Goal: Transaction & Acquisition: Purchase product/service

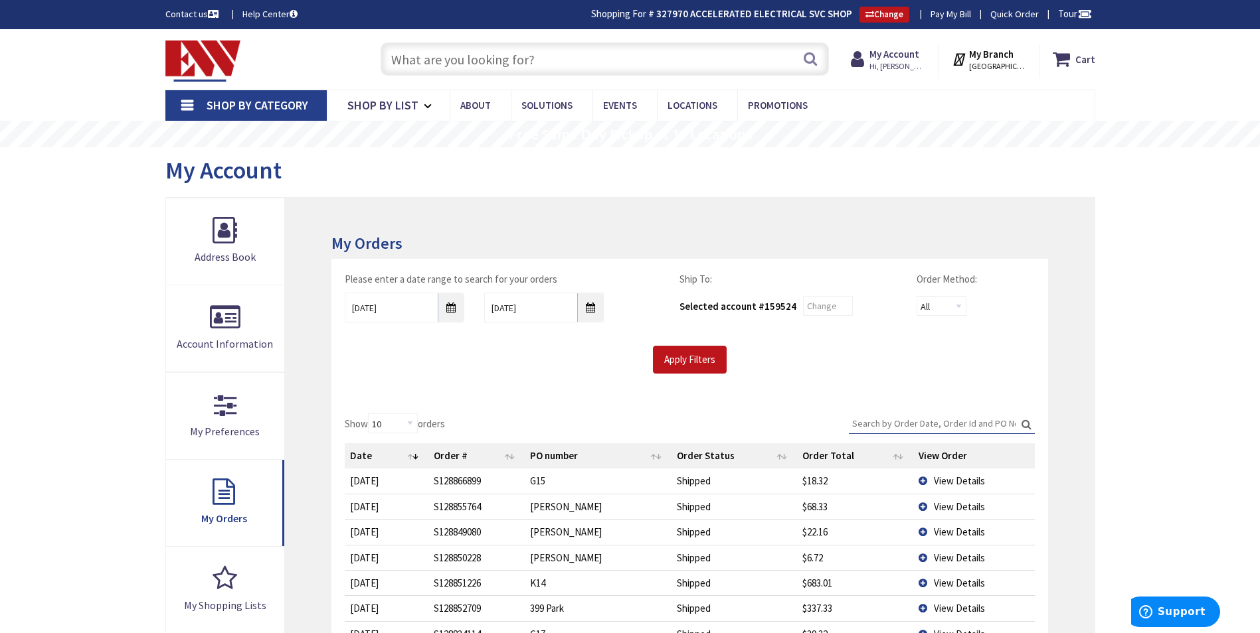
click at [469, 54] on input "text" at bounding box center [604, 58] width 448 height 33
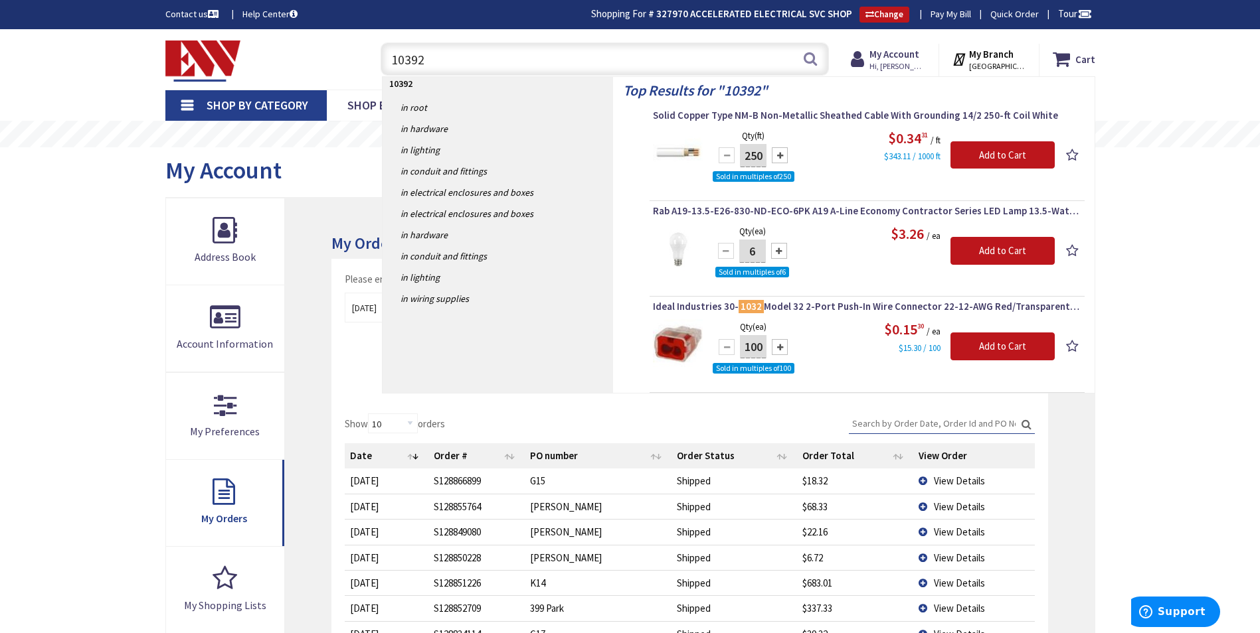
type input "10392"
drag, startPoint x: 765, startPoint y: 155, endPoint x: 740, endPoint y: 157, distance: 24.6
click at [740, 157] on div "250" at bounding box center [753, 155] width 80 height 27
type input "1000"
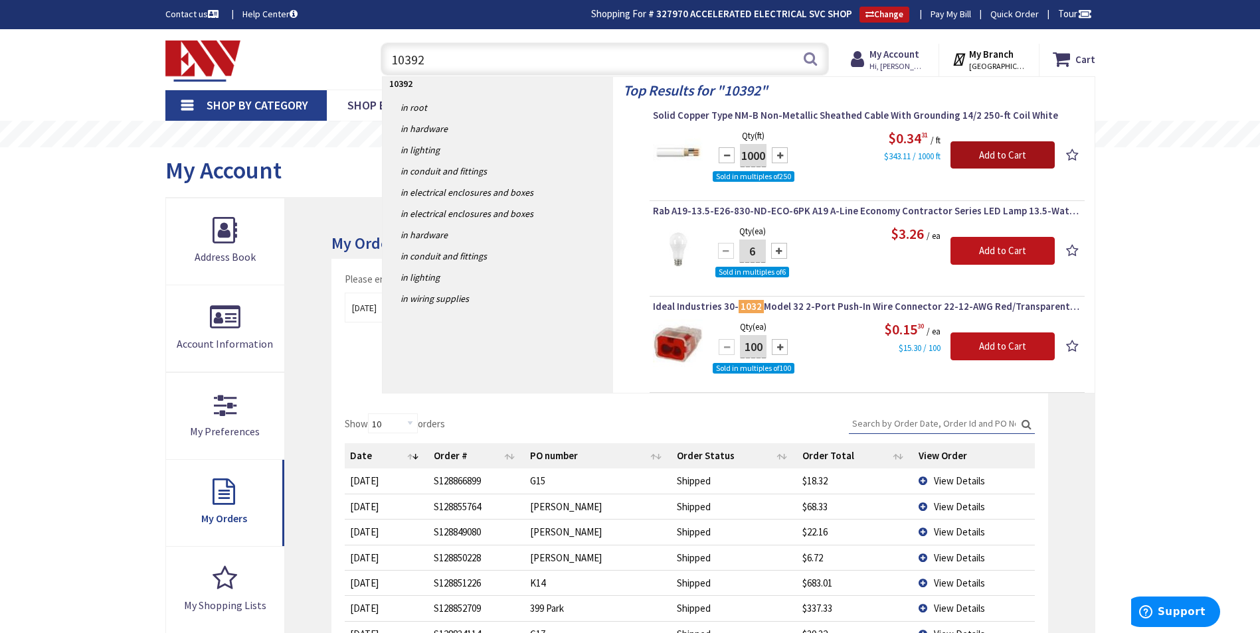
scroll to position [0, 0]
click at [1035, 157] on input "Add to Cart" at bounding box center [1002, 155] width 104 height 28
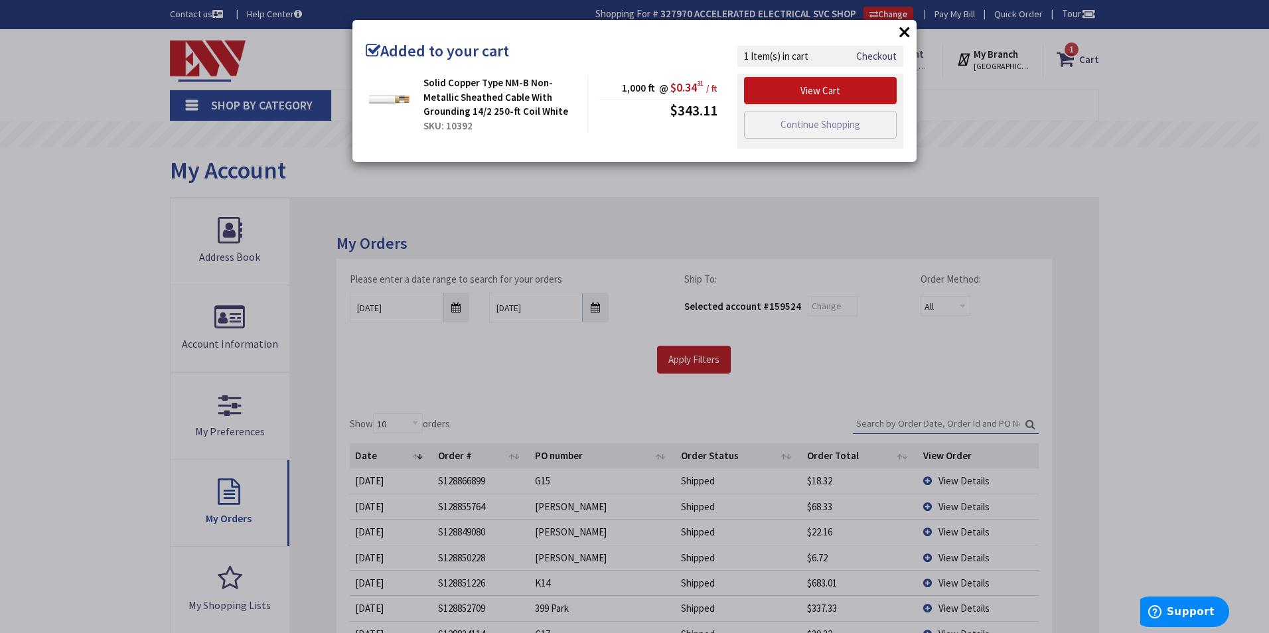
click at [1011, 179] on div "× Added to your cart Solid Copper Type NM-B Non-Metallic Sheathed Cable With Gr…" at bounding box center [634, 316] width 1269 height 633
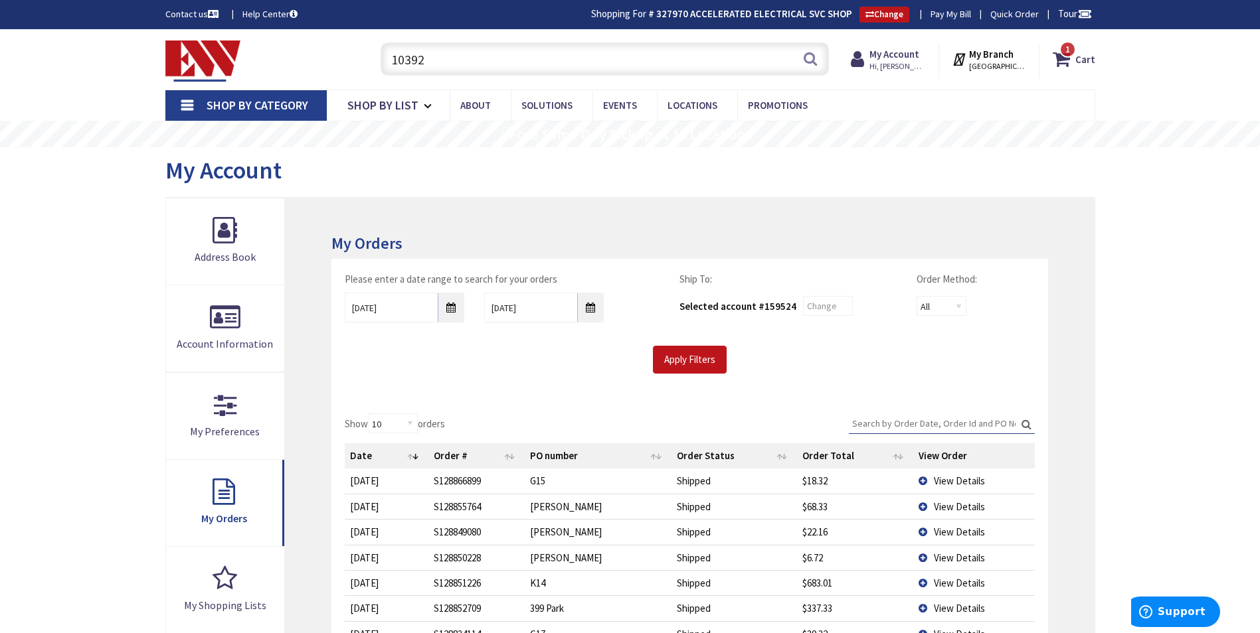
drag, startPoint x: 436, startPoint y: 58, endPoint x: 376, endPoint y: 66, distance: 60.2
click at [376, 66] on div "10392 10392 Search" at bounding box center [601, 58] width 455 height 42
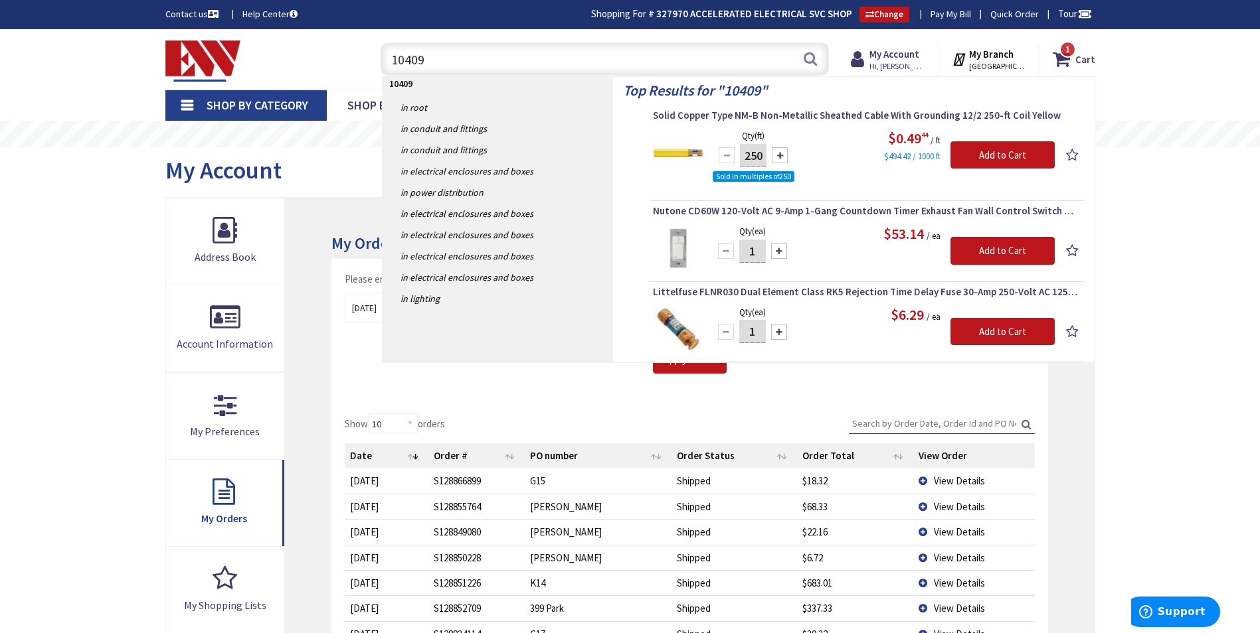
type input "10409"
drag, startPoint x: 747, startPoint y: 161, endPoint x: 774, endPoint y: 161, distance: 27.2
click at [774, 161] on div "250" at bounding box center [753, 155] width 80 height 27
type input "1000"
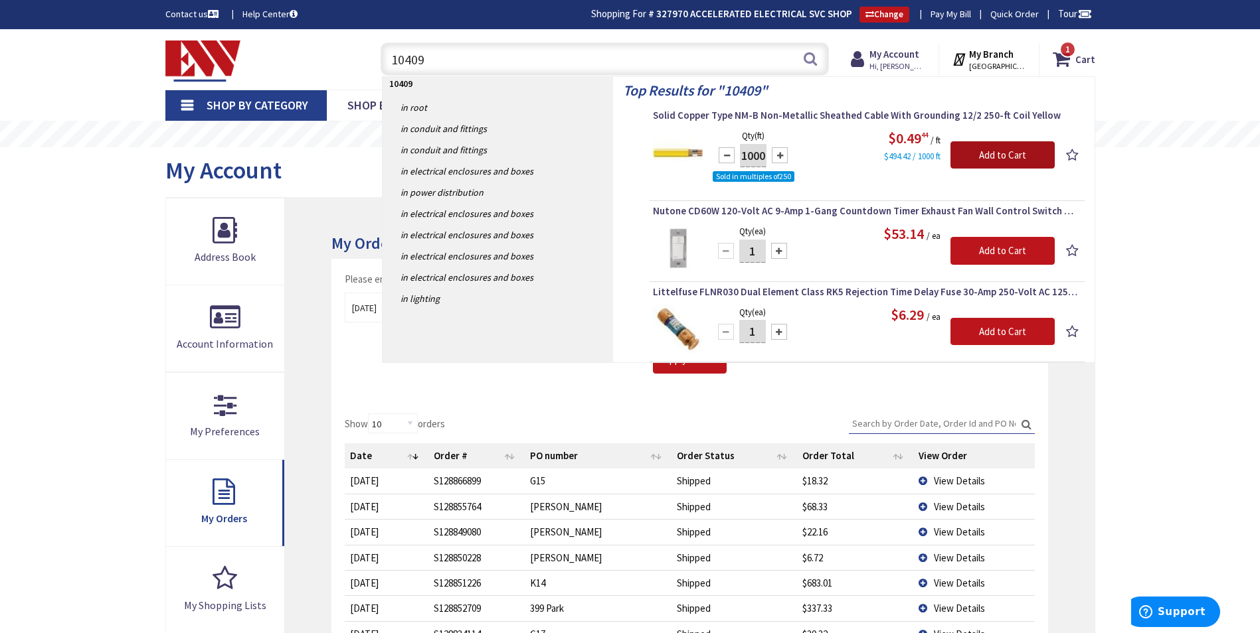
scroll to position [0, 0]
click at [1009, 157] on input "Add to Cart" at bounding box center [1002, 155] width 104 height 28
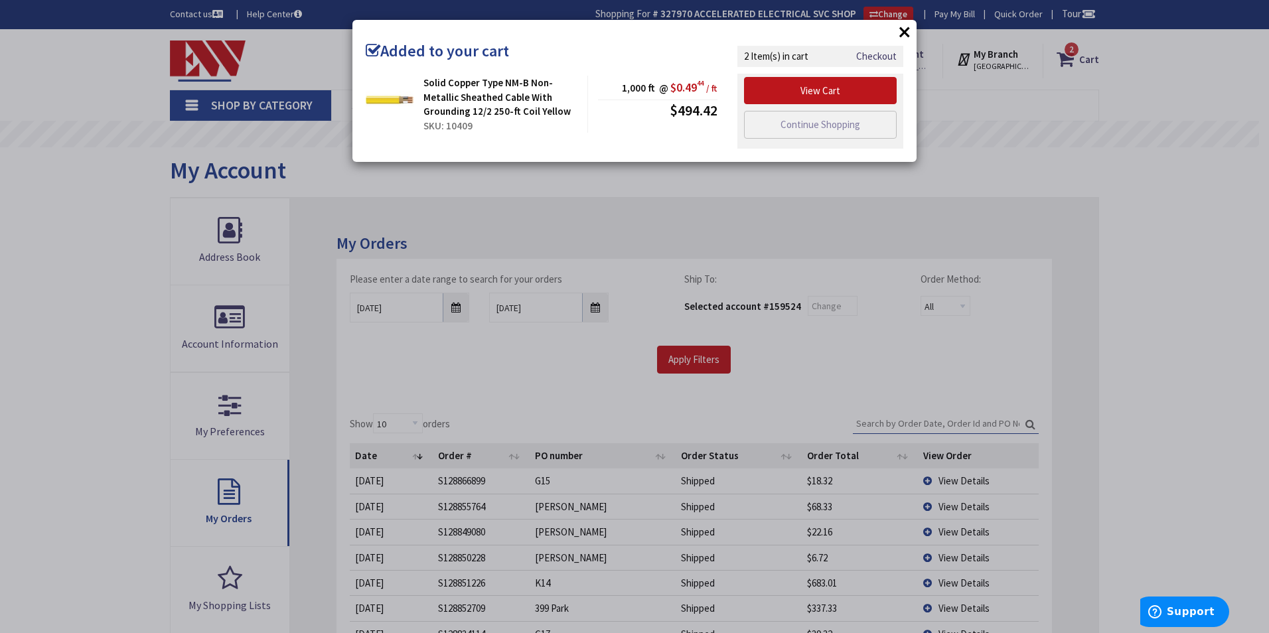
click at [989, 135] on div "× Added to your cart Solid Copper Type NM-B Non-Metallic Sheathed Cable With Gr…" at bounding box center [634, 316] width 1269 height 633
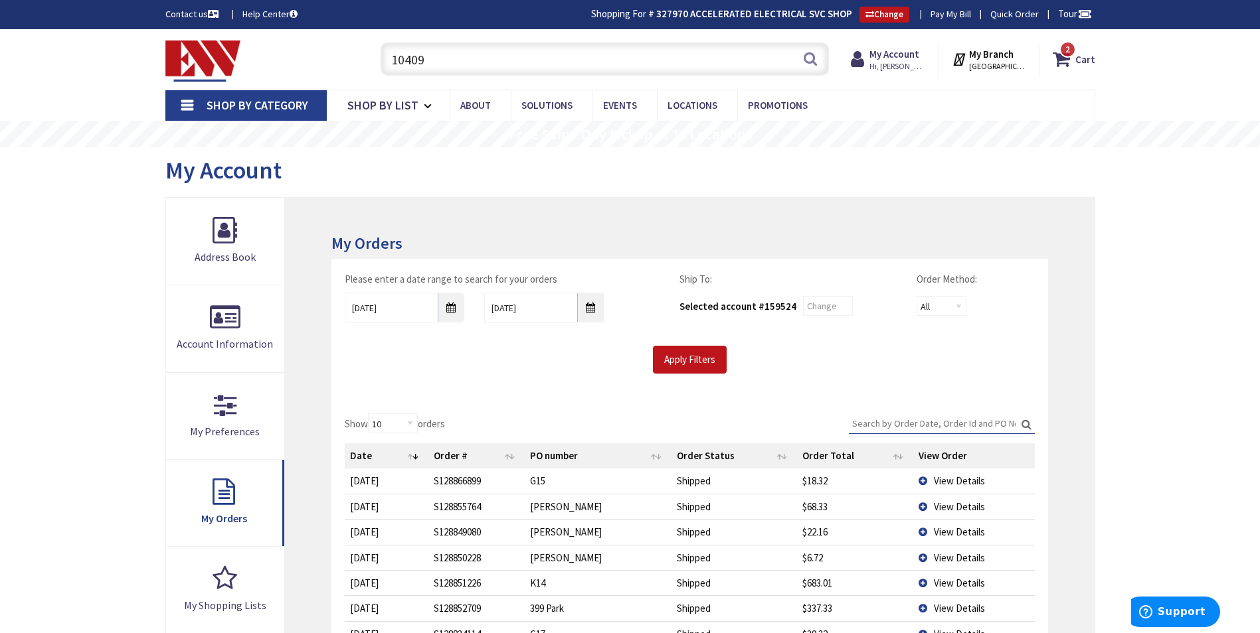
click at [501, 66] on input "10409" at bounding box center [604, 58] width 448 height 33
click at [500, 64] on input "10409" at bounding box center [604, 58] width 448 height 33
click at [500, 63] on input "10409" at bounding box center [604, 58] width 448 height 33
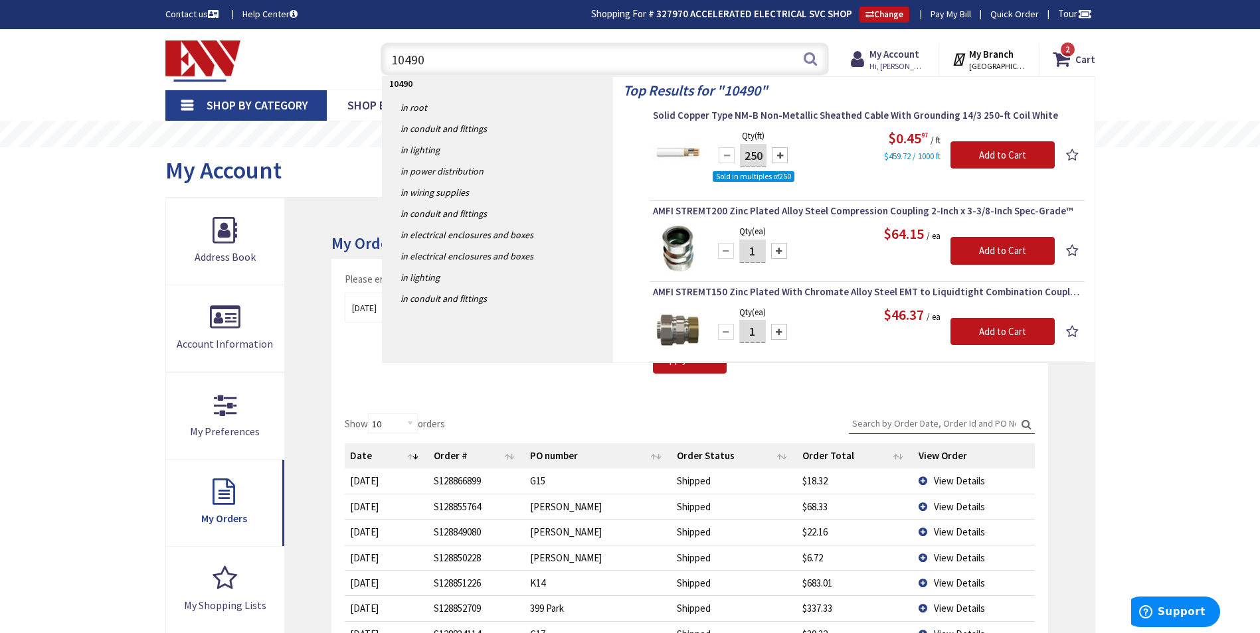
type input "10490"
drag, startPoint x: 748, startPoint y: 157, endPoint x: 773, endPoint y: 158, distance: 25.3
click at [773, 158] on div "250" at bounding box center [753, 155] width 80 height 27
type input "750"
click at [1007, 158] on input "Add to Cart" at bounding box center [1002, 155] width 104 height 28
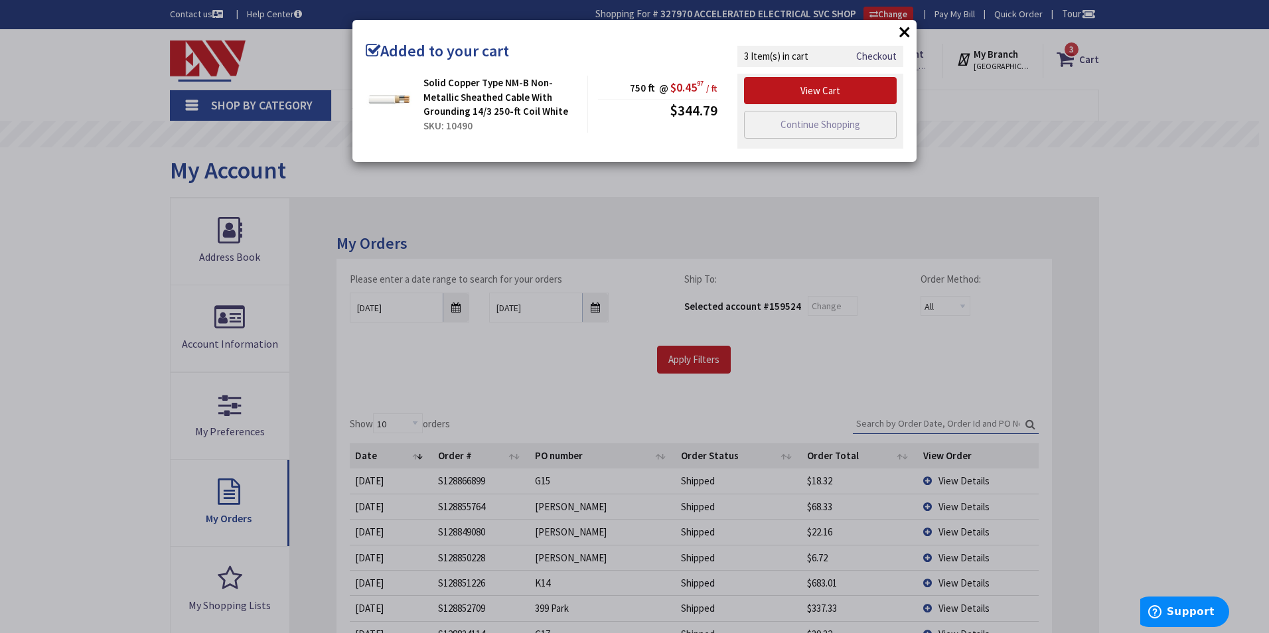
click at [1007, 158] on div "× Added to your cart Solid Copper Type NM-B Non-Metallic Sheathed Cable With Gr…" at bounding box center [634, 316] width 1269 height 633
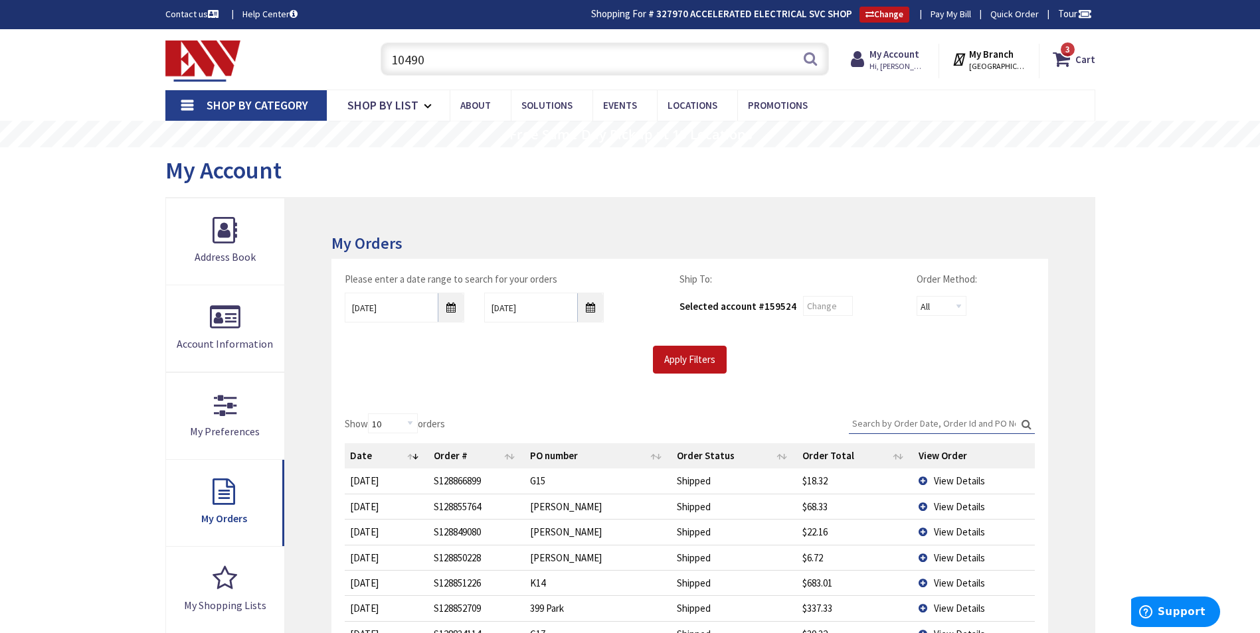
drag, startPoint x: 498, startPoint y: 53, endPoint x: 493, endPoint y: 58, distance: 7.1
click at [497, 54] on input "10490" at bounding box center [604, 58] width 448 height 33
click at [493, 59] on input "10490" at bounding box center [604, 58] width 448 height 33
click at [492, 59] on input "10490" at bounding box center [604, 58] width 448 height 33
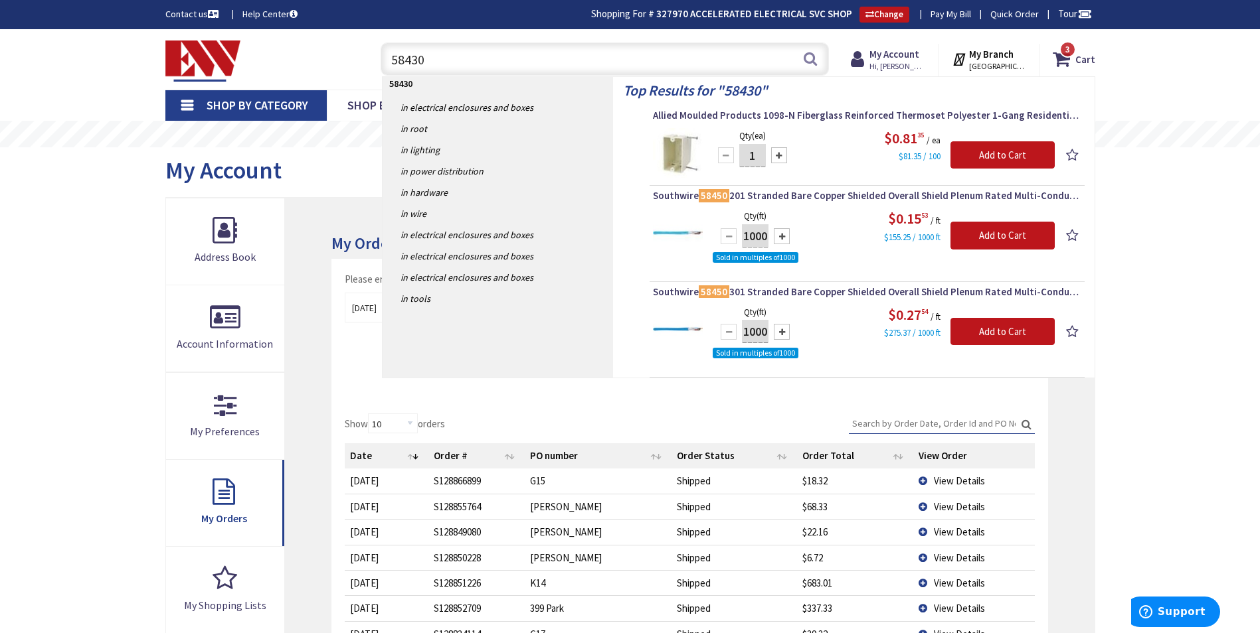
type input "58430"
click at [759, 159] on input "1" at bounding box center [752, 155] width 27 height 23
type input "100"
click at [983, 156] on input "Add to Cart" at bounding box center [1002, 155] width 104 height 28
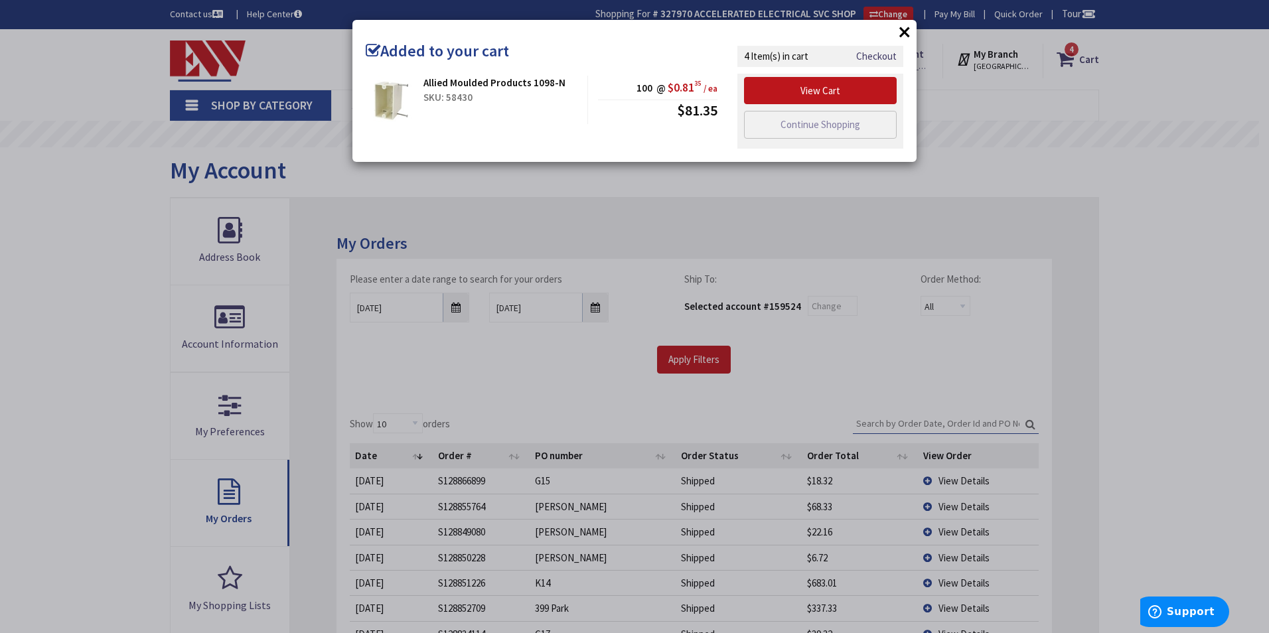
click at [983, 157] on div "× Added to your cart Allied Moulded Products 1098-N SKU: 58430 100 @ $0.81 35 /…" at bounding box center [634, 316] width 1269 height 633
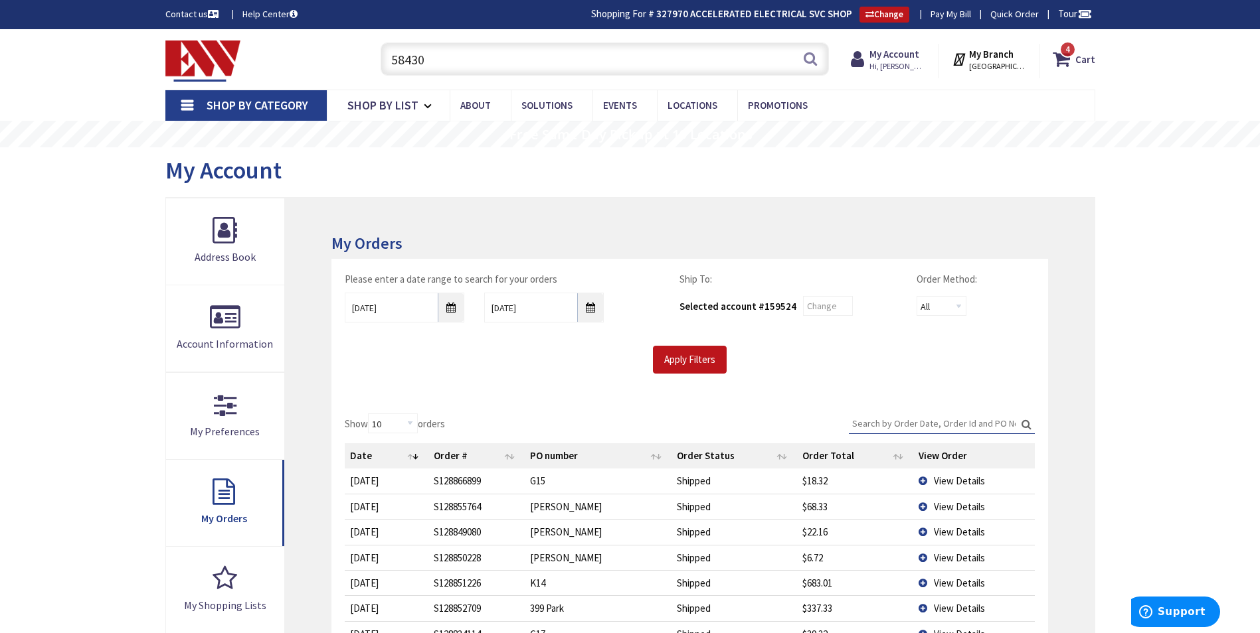
click at [542, 68] on input "58430" at bounding box center [604, 58] width 448 height 33
click at [534, 58] on input "58430" at bounding box center [604, 58] width 448 height 33
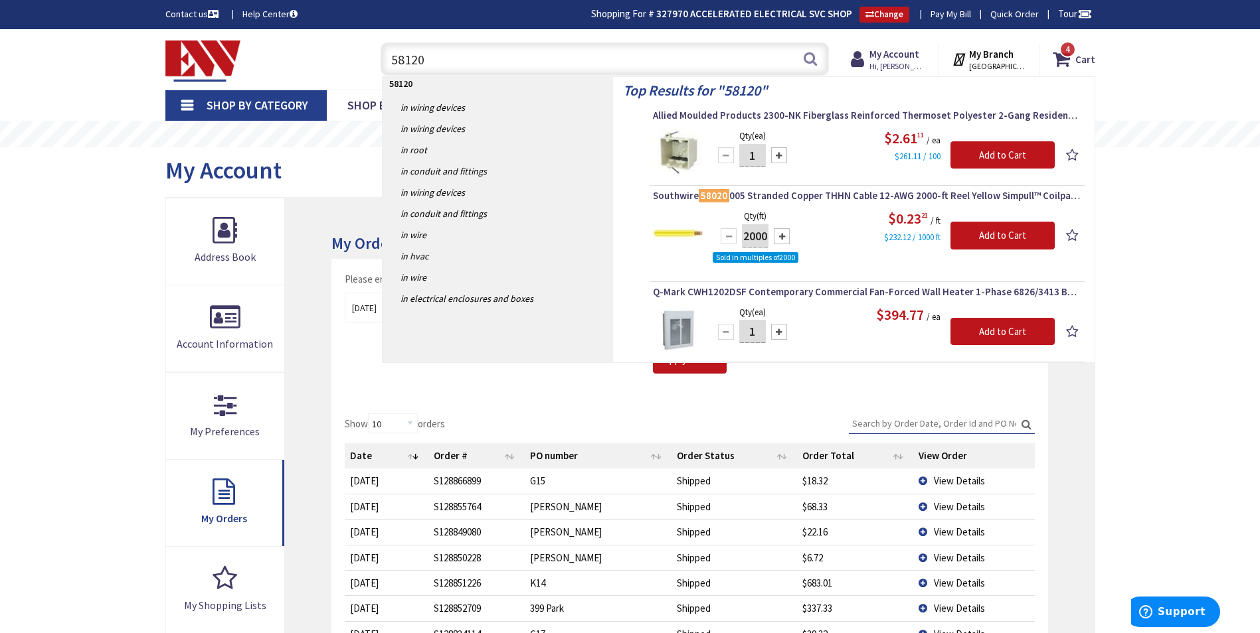
type input "58120"
click at [762, 166] on input "1" at bounding box center [752, 155] width 27 height 23
type input "20"
click at [1008, 145] on input "Add to Cart" at bounding box center [1002, 155] width 104 height 28
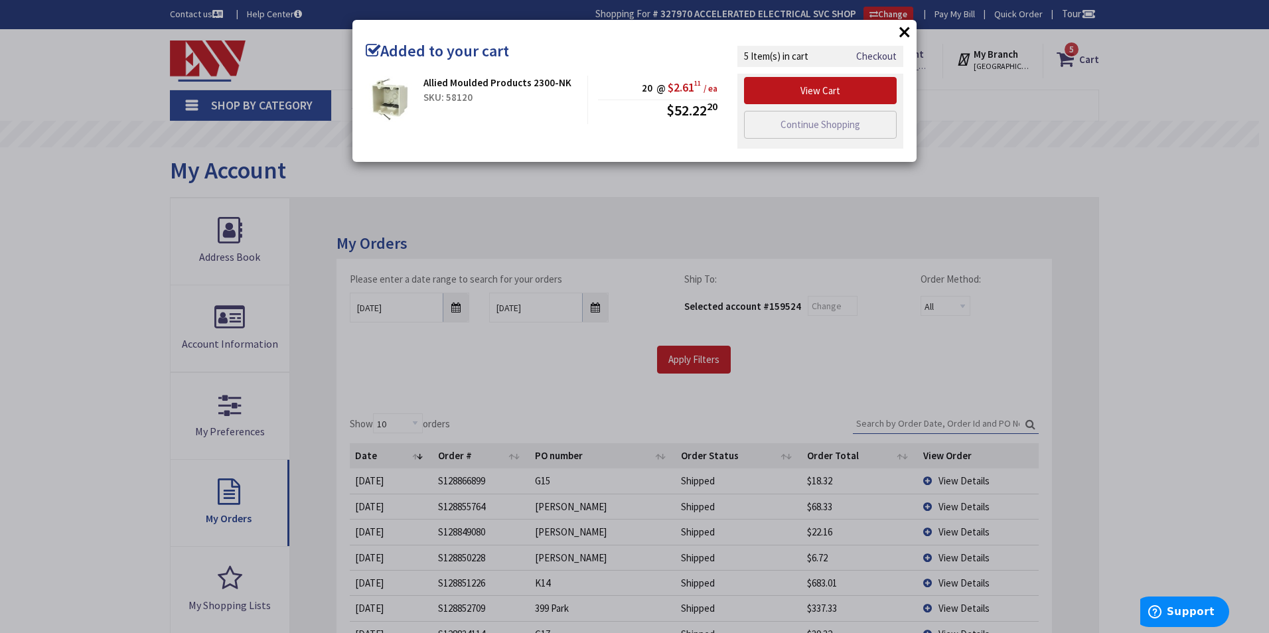
click at [1008, 145] on div "× Added to your cart Allied Moulded Products 2300-NK SKU: 58120 20 @ $2.61 11 /…" at bounding box center [634, 316] width 1269 height 633
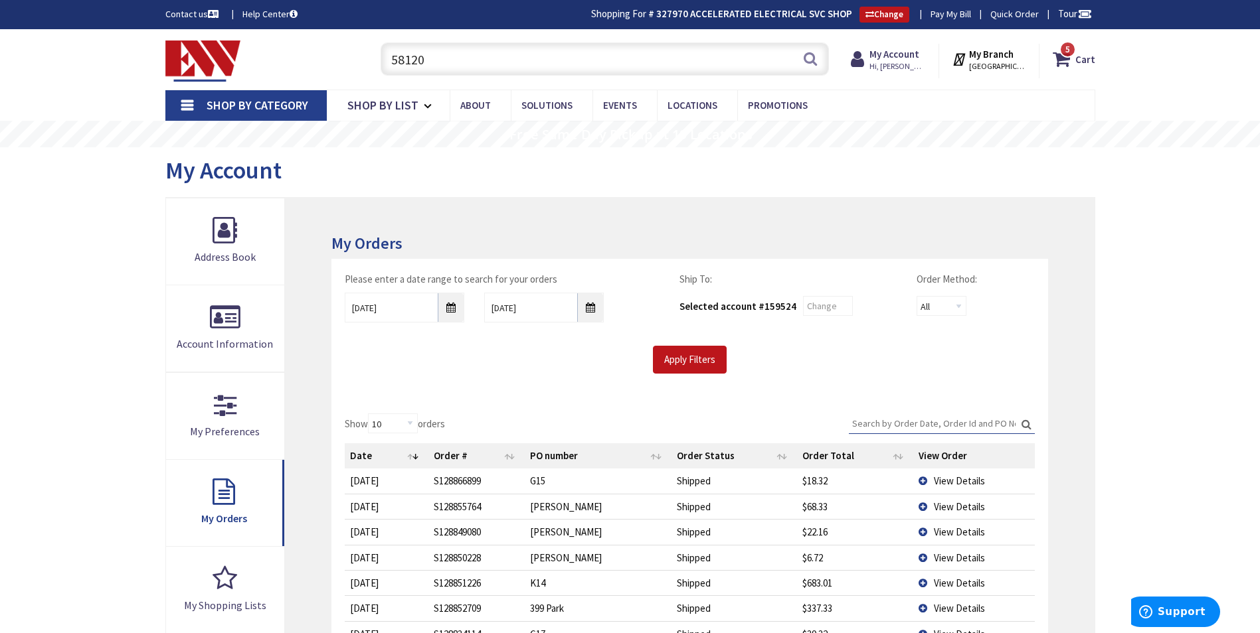
click at [516, 54] on input "58120" at bounding box center [604, 58] width 448 height 33
click at [515, 54] on input "58120" at bounding box center [604, 58] width 448 height 33
drag, startPoint x: 515, startPoint y: 54, endPoint x: 523, endPoint y: 58, distance: 8.3
click at [523, 58] on input "58120" at bounding box center [604, 58] width 448 height 33
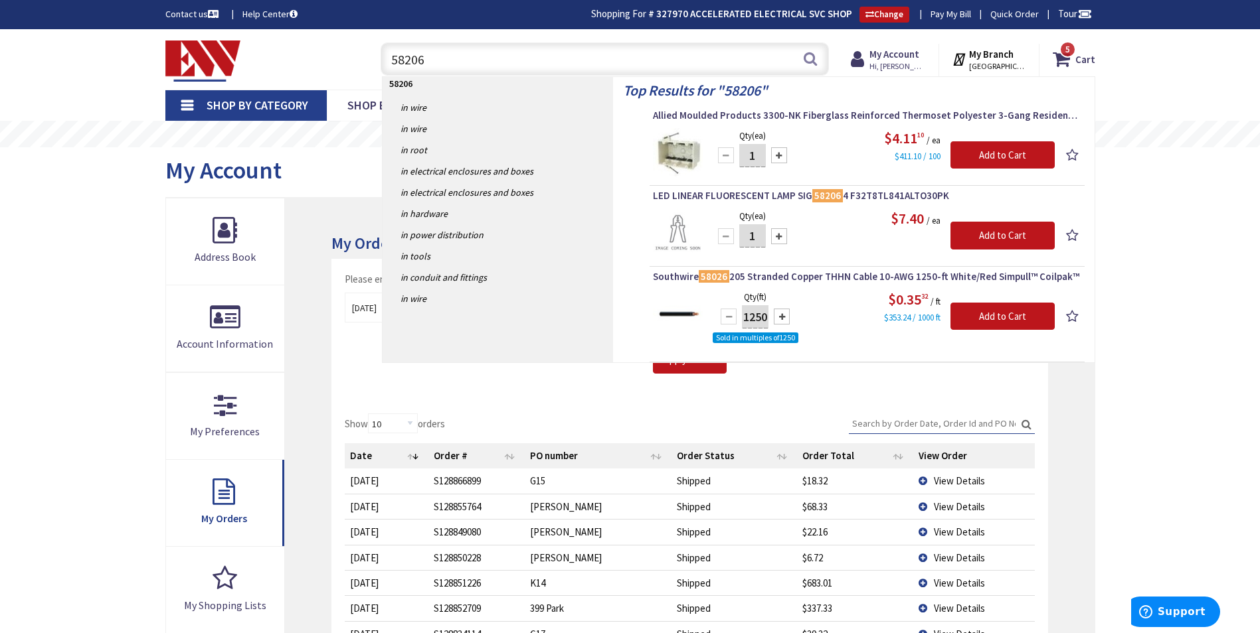
type input "58206"
click at [764, 161] on input "1" at bounding box center [752, 155] width 27 height 23
type input "10"
click at [985, 145] on input "Add to Cart" at bounding box center [1002, 155] width 104 height 28
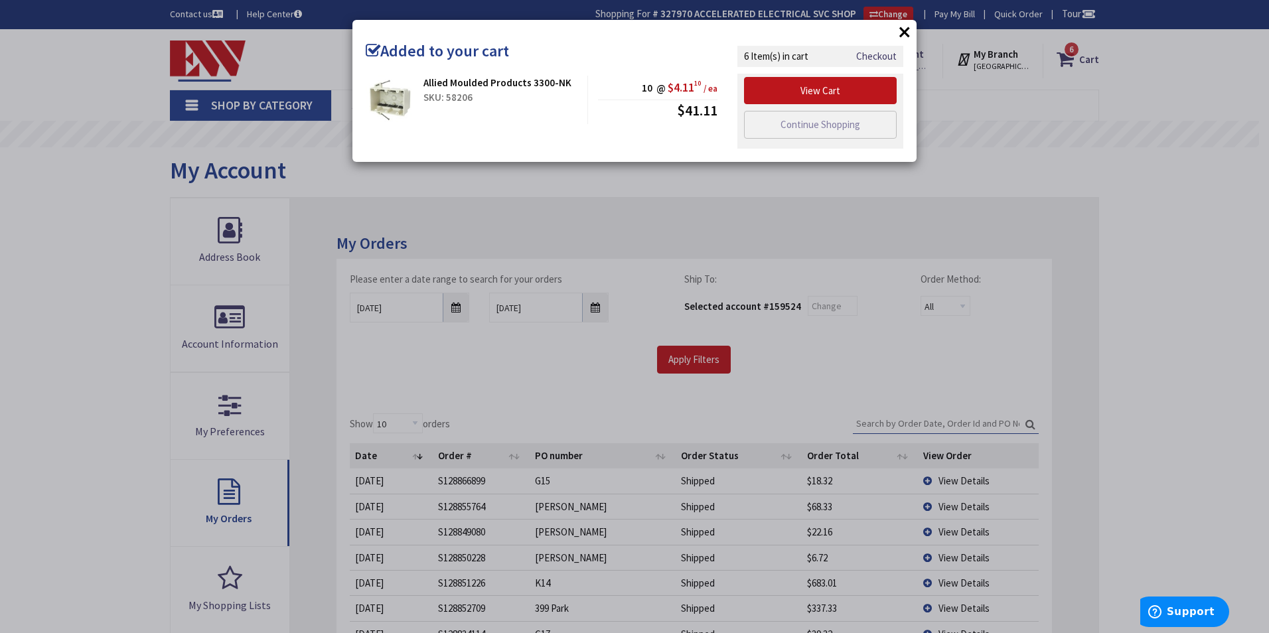
click at [985, 146] on div "× Added to your cart Allied Moulded Products 3300-NK SKU: 58206 10 @ $4.11 10 /…" at bounding box center [634, 316] width 1269 height 633
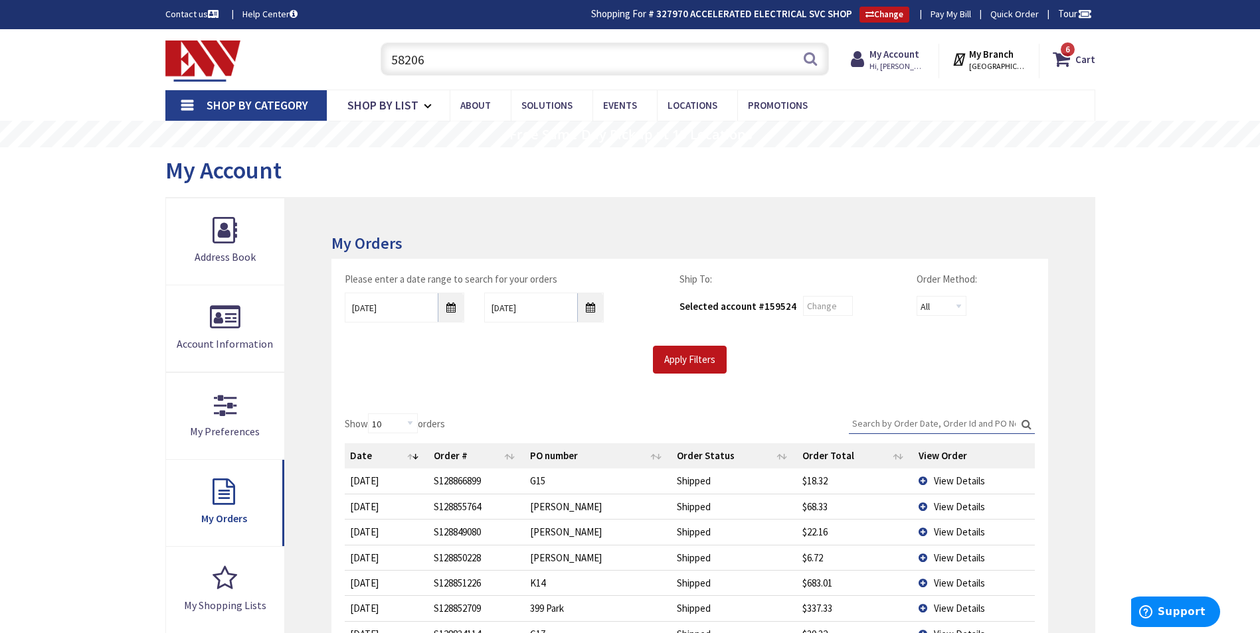
click at [530, 53] on input "58206" at bounding box center [604, 58] width 448 height 33
click at [530, 54] on input "58206" at bounding box center [604, 58] width 448 height 33
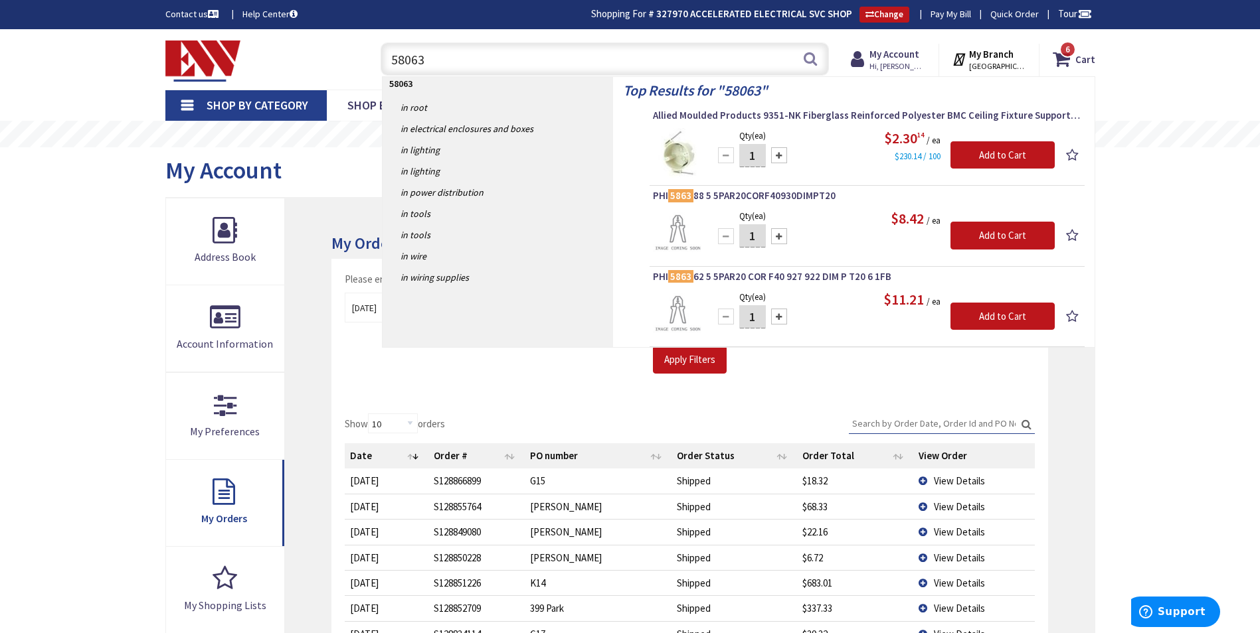
type input "58063"
click at [760, 162] on input "1" at bounding box center [752, 155] width 27 height 23
type input "15"
click at [963, 151] on input "Add to Cart" at bounding box center [1002, 155] width 104 height 28
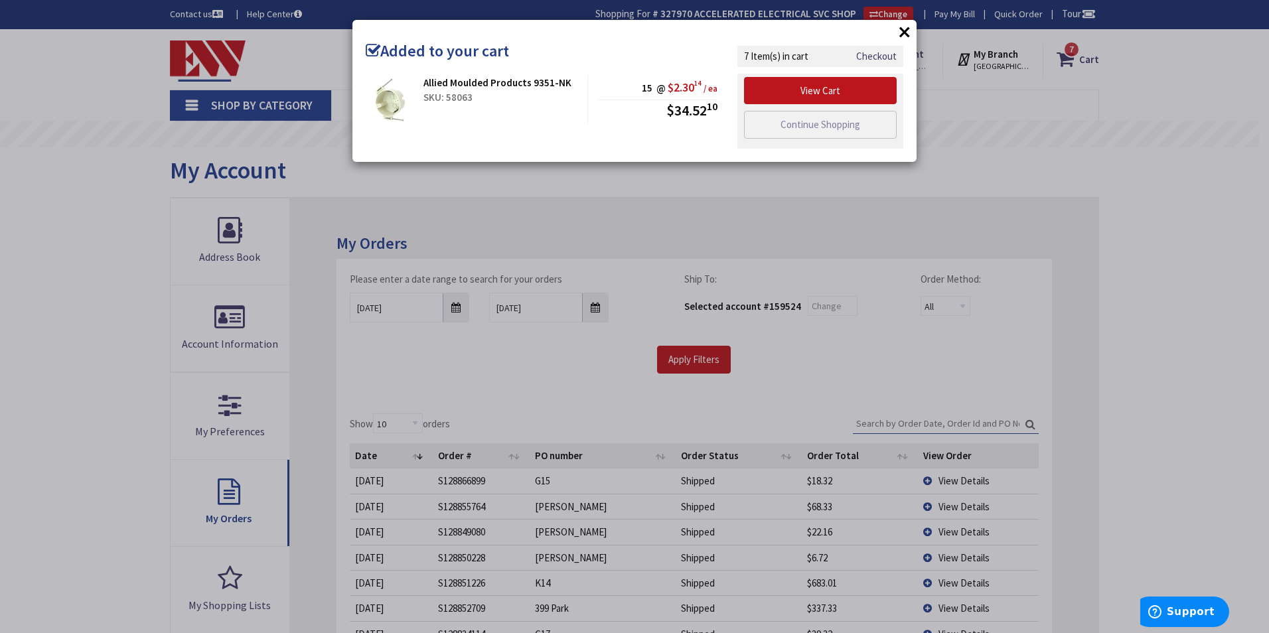
click at [963, 151] on div "× Added to your cart Allied Moulded Products 9351-NK SKU: 58063 15 @ $2.30 14 /…" at bounding box center [634, 316] width 1269 height 633
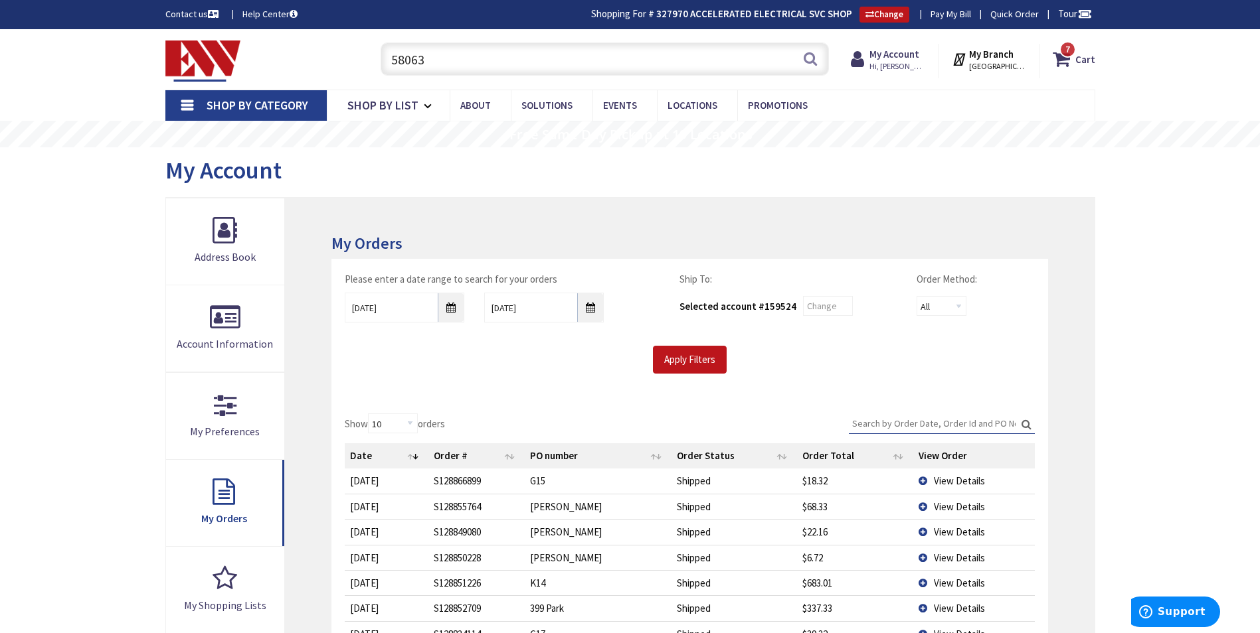
click at [669, 50] on input "58063" at bounding box center [604, 58] width 448 height 33
click at [669, 51] on input "58063" at bounding box center [604, 58] width 448 height 33
type input "\"
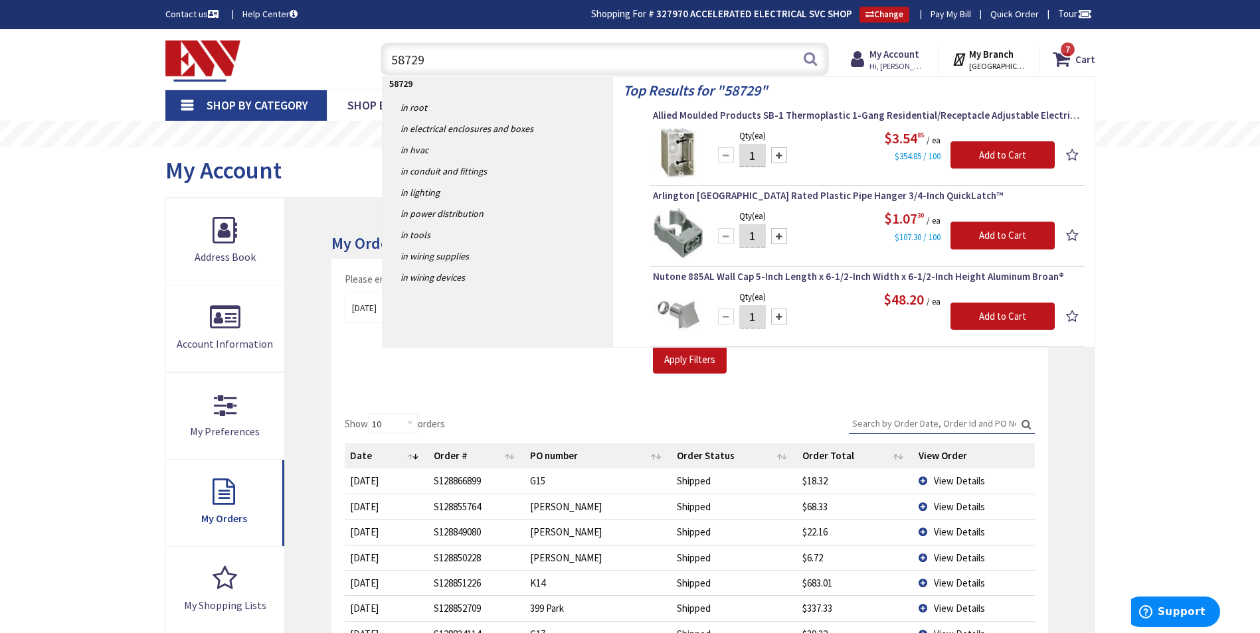
type input "58729"
click at [757, 159] on input "1" at bounding box center [752, 155] width 27 height 23
type input "5"
click at [978, 148] on input "Add to Cart" at bounding box center [1002, 155] width 104 height 28
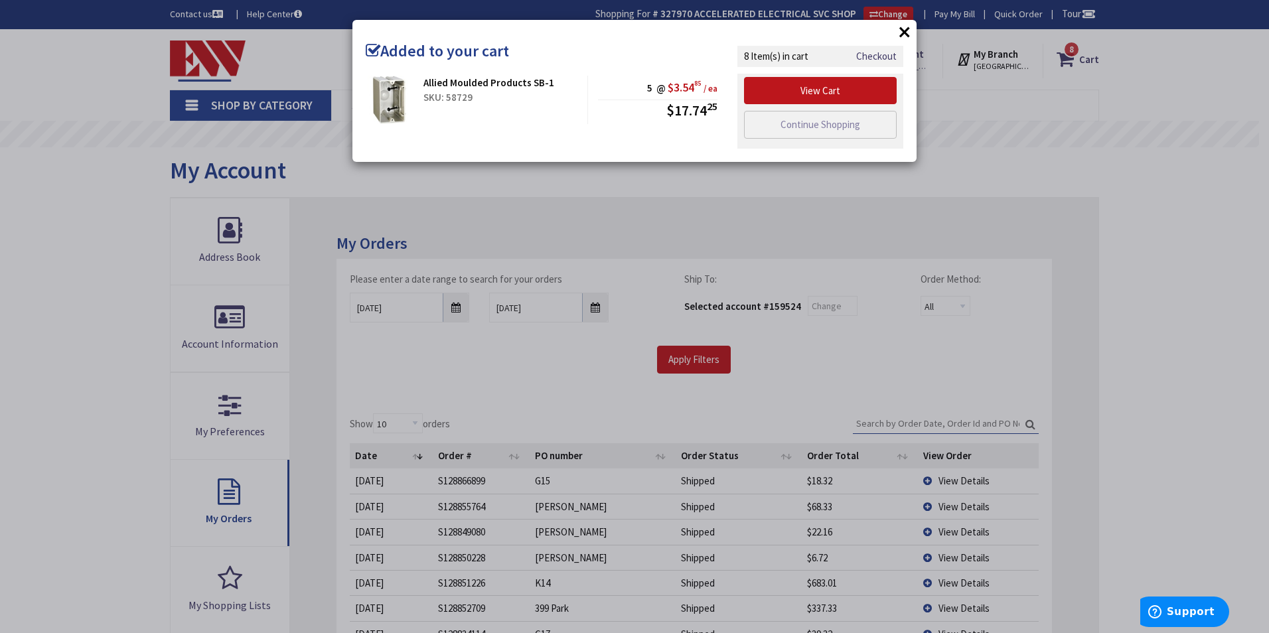
click at [979, 148] on div "× Added to your cart Allied Moulded Products SB-1 SKU: 58729 5 @ $3.54 85 / ea …" at bounding box center [634, 316] width 1269 height 633
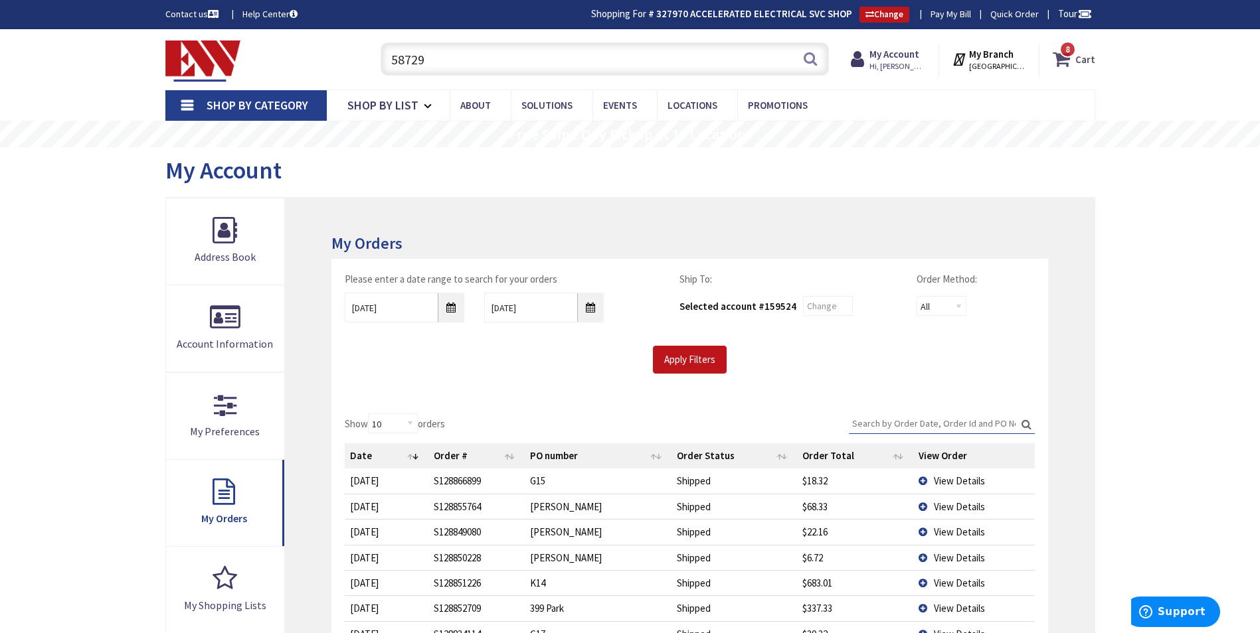
click at [1060, 60] on icon at bounding box center [1063, 59] width 23 height 24
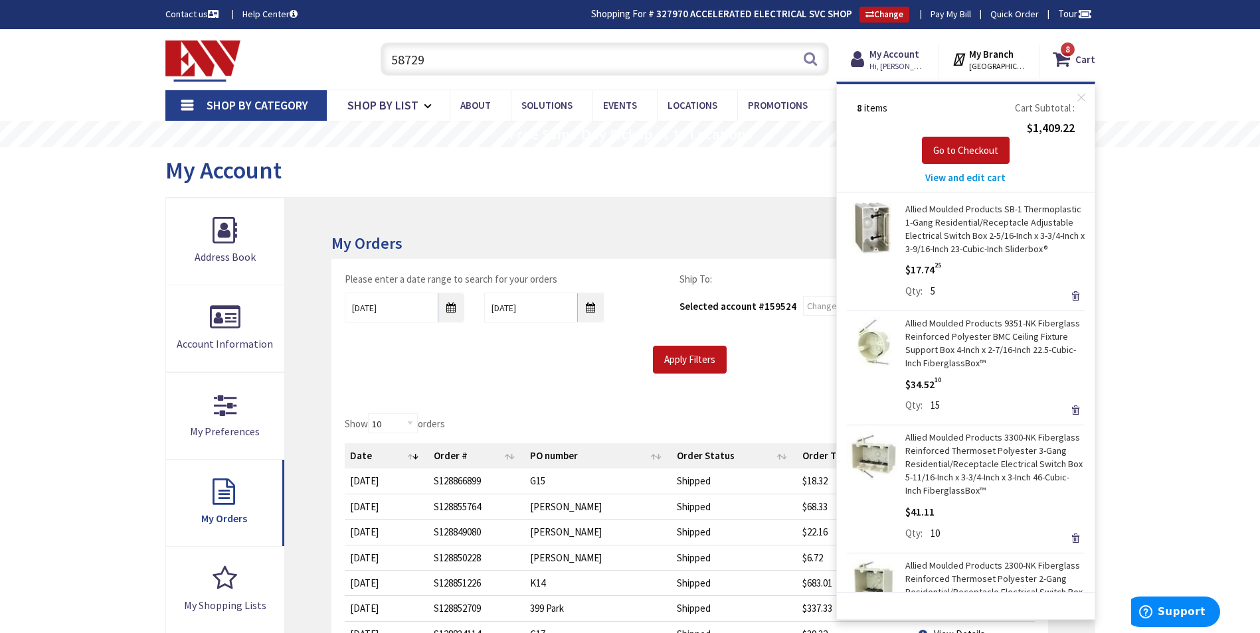
click at [978, 175] on span "View and edit cart" at bounding box center [965, 177] width 80 height 13
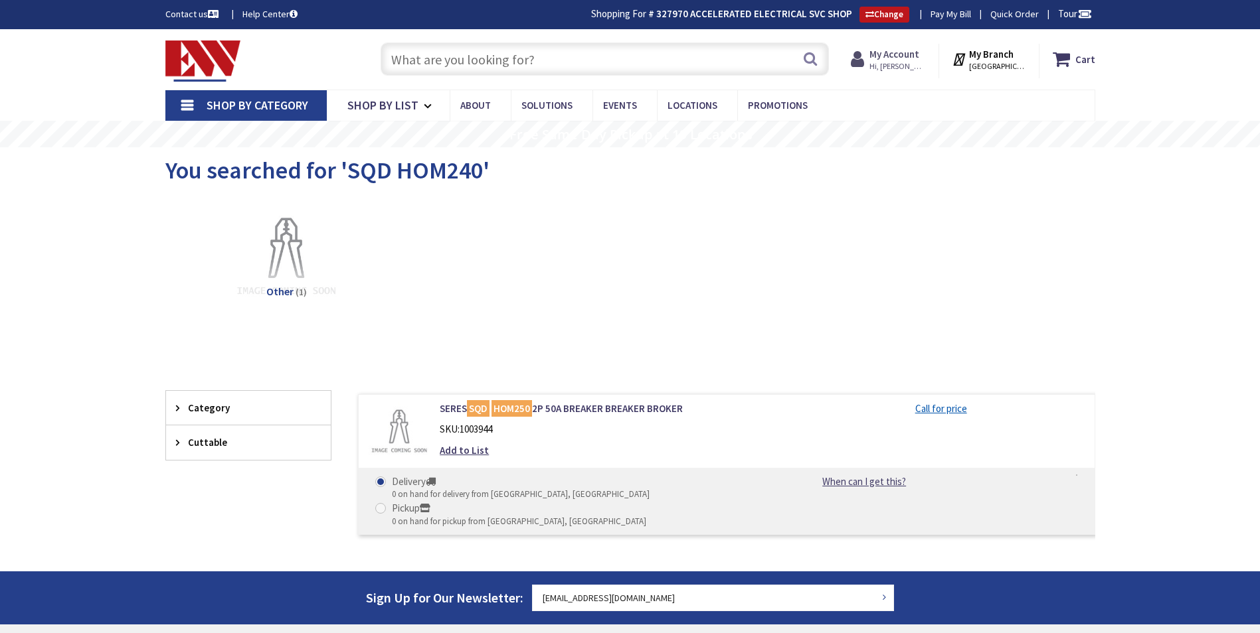
click at [919, 58] on strong "My Account" at bounding box center [894, 54] width 50 height 13
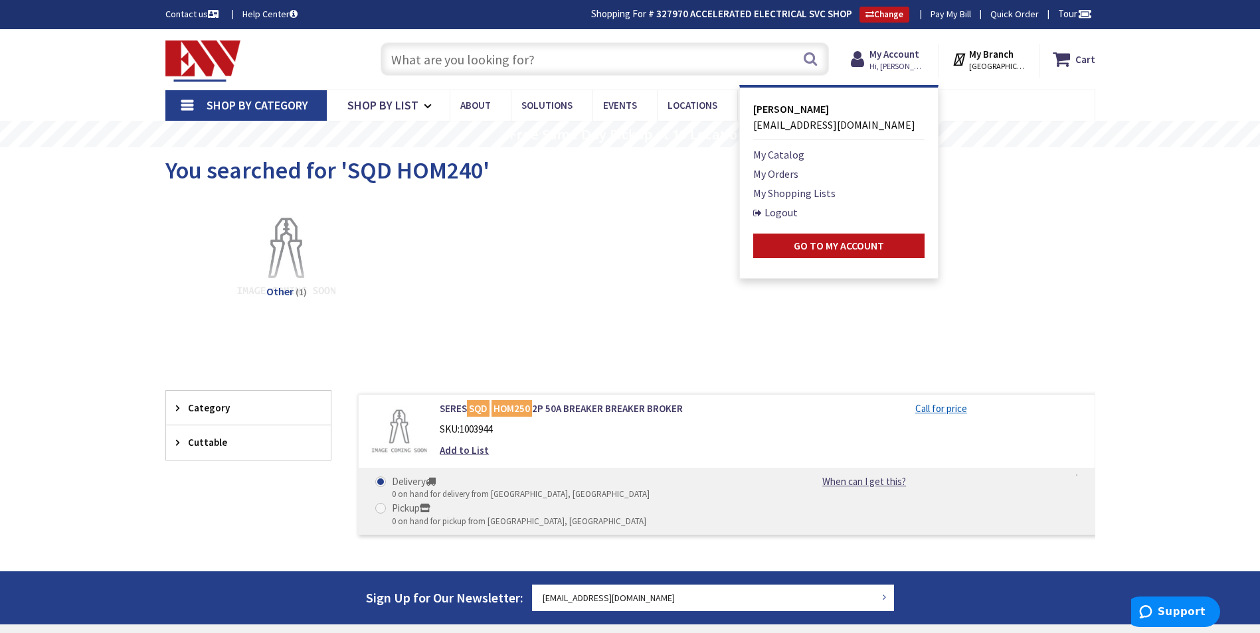
drag, startPoint x: 803, startPoint y: 173, endPoint x: 772, endPoint y: 180, distance: 31.4
click at [791, 175] on li "My Orders" at bounding box center [838, 174] width 171 height 16
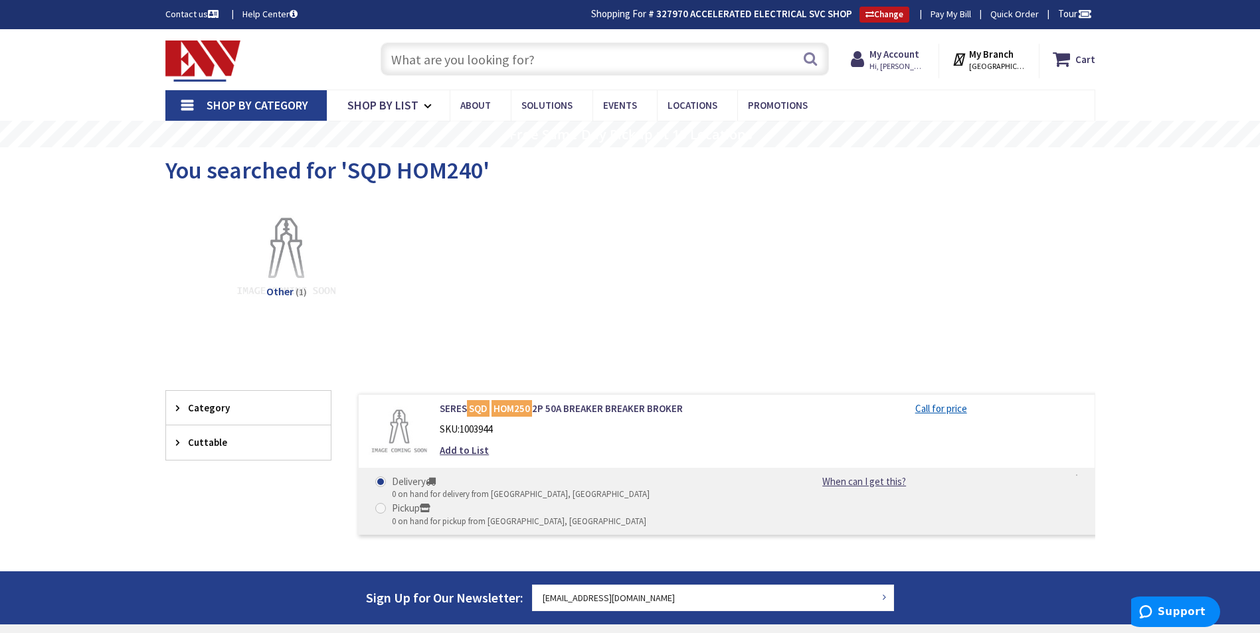
click at [772, 180] on div "You searched for 'SQD HOM240'" at bounding box center [630, 172] width 930 height 50
drag, startPoint x: 888, startPoint y: 39, endPoint x: 886, endPoint y: 50, distance: 12.1
click at [887, 42] on div "Cart My Cart Close You have no items in your shopping cart. My Branch NEW BRITA…" at bounding box center [986, 57] width 238 height 41
click at [886, 50] on strong "My Account" at bounding box center [894, 54] width 50 height 13
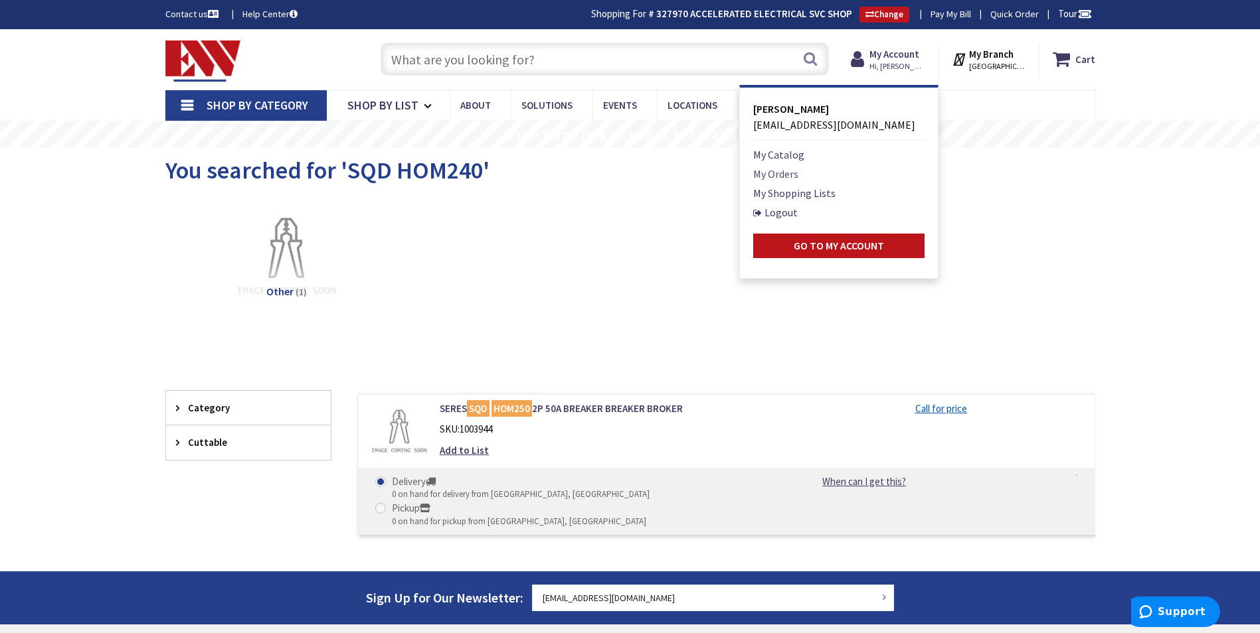
click at [796, 172] on link "My Orders" at bounding box center [775, 174] width 45 height 16
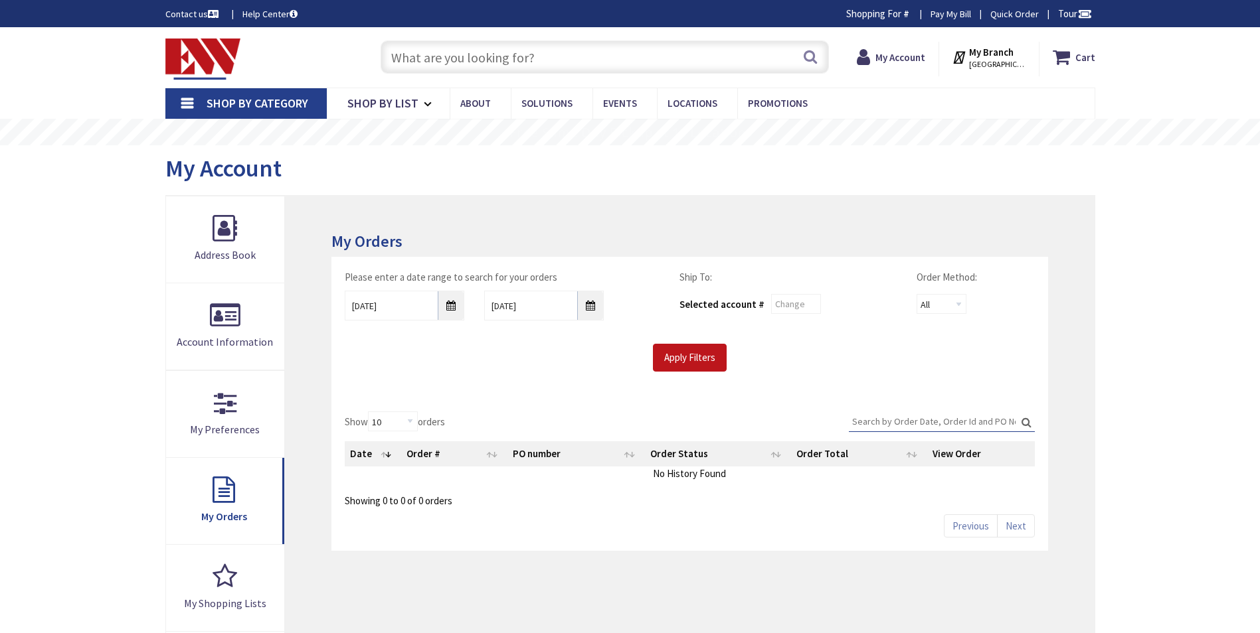
type input "Brandegee Ln, [GEOGRAPHIC_DATA], [GEOGRAPHIC_DATA]"
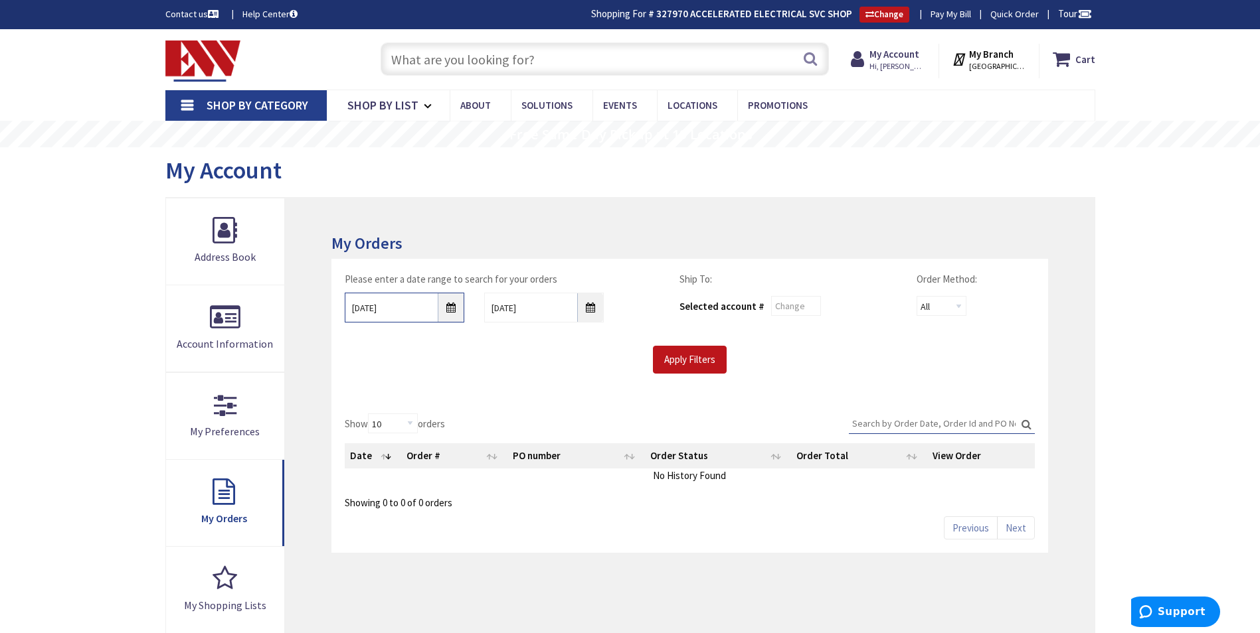
click at [451, 307] on input "9/26/2025" at bounding box center [405, 308] width 120 height 30
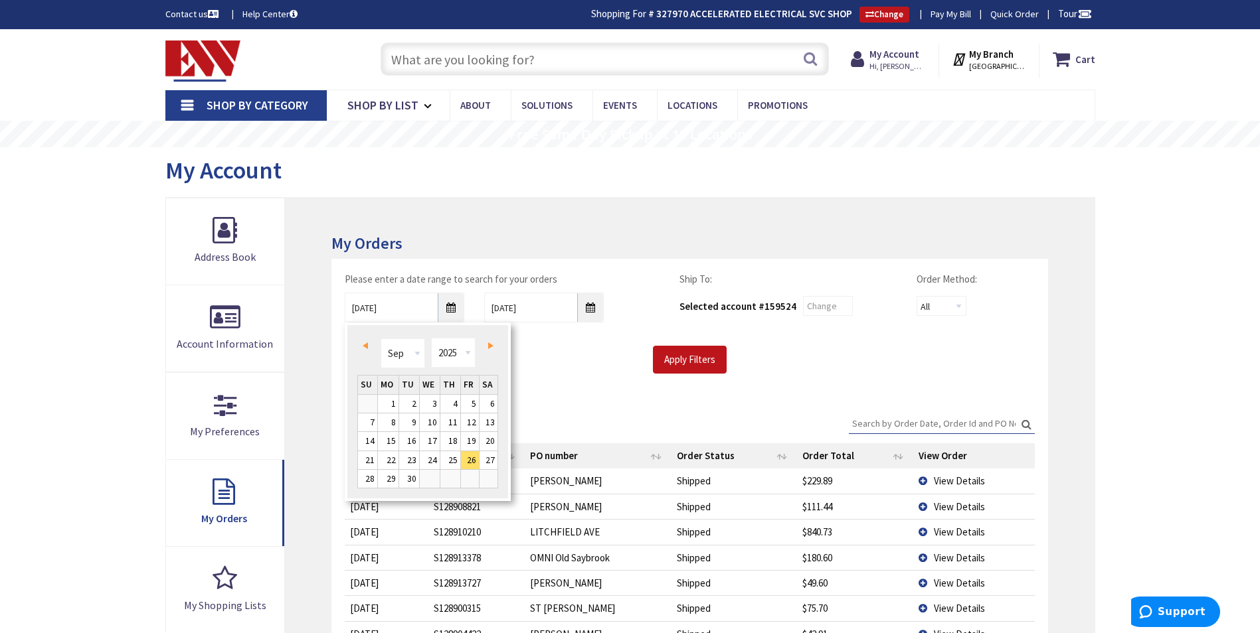
click at [368, 340] on link "Prev" at bounding box center [368, 346] width 18 height 18
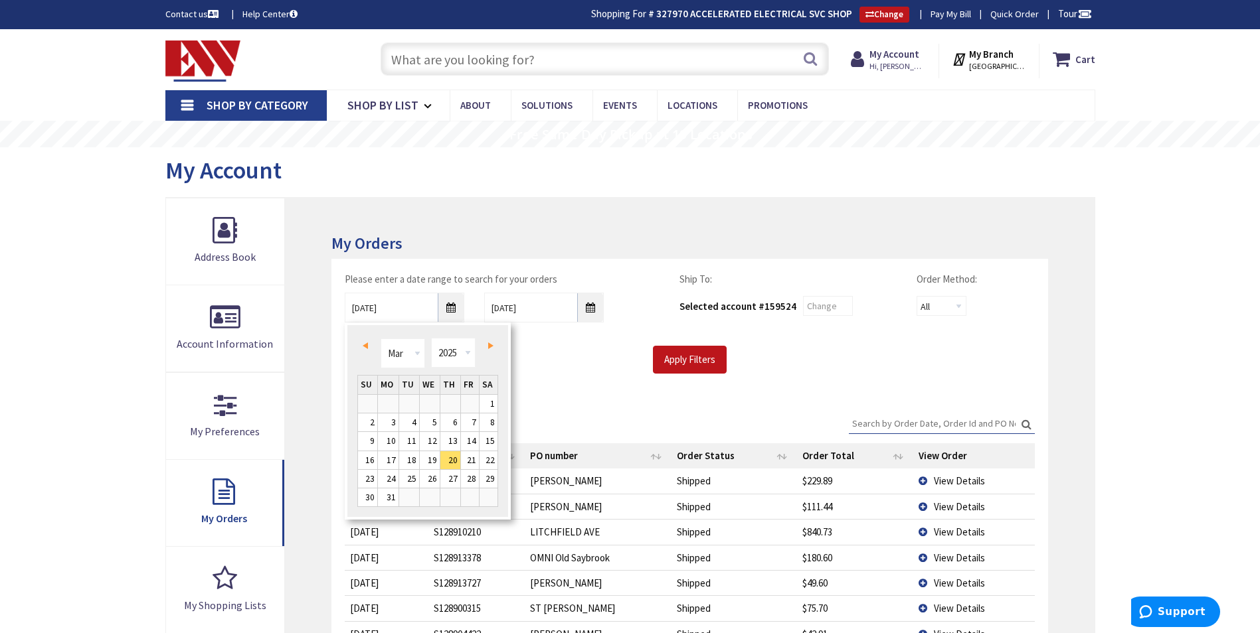
click at [368, 341] on link "Prev" at bounding box center [368, 346] width 18 height 18
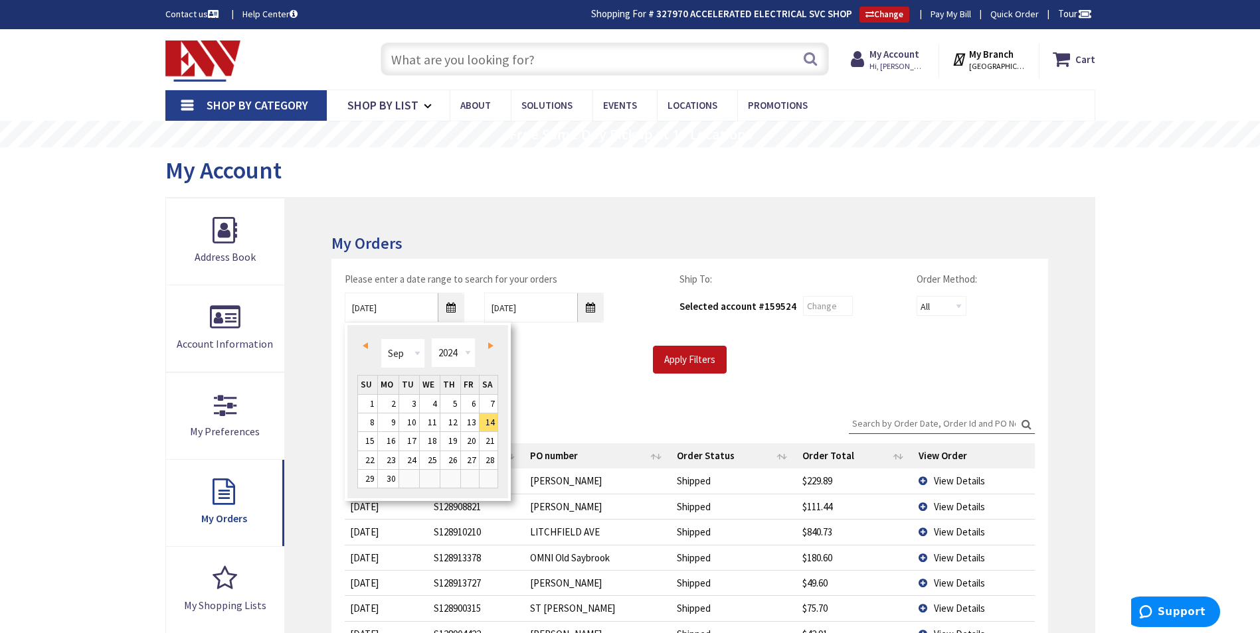
click at [368, 341] on link "Prev" at bounding box center [368, 346] width 18 height 18
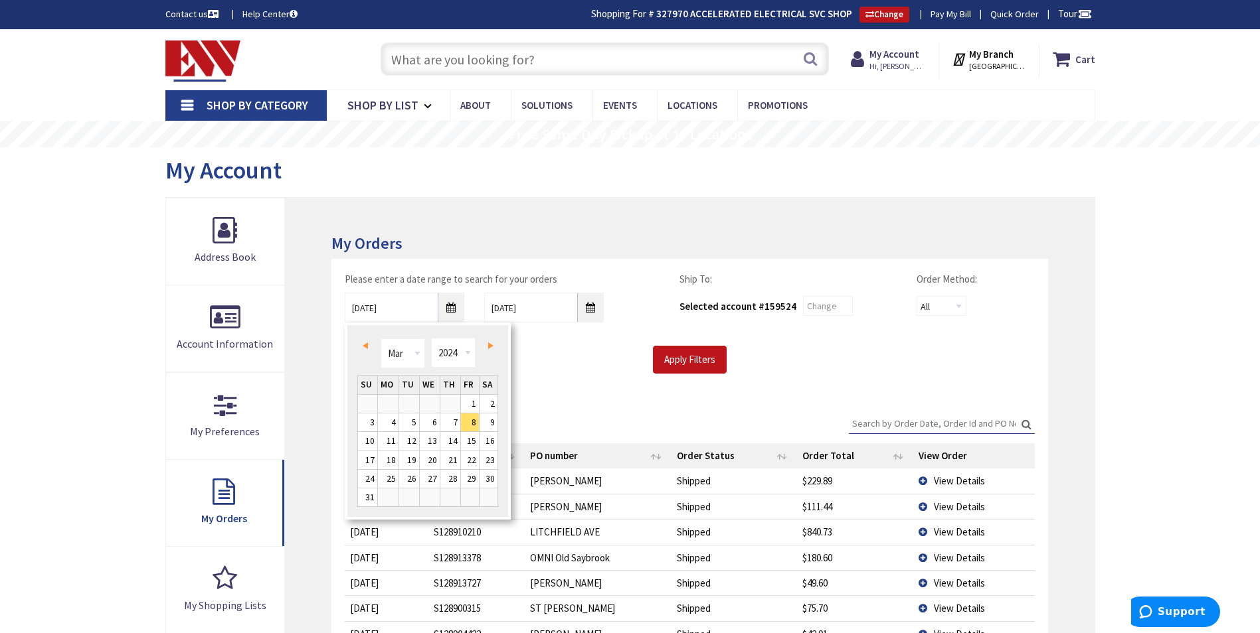
click at [368, 341] on link "Prev" at bounding box center [368, 346] width 18 height 18
click at [467, 403] on link "1" at bounding box center [470, 404] width 18 height 18
type input "12/01/2023"
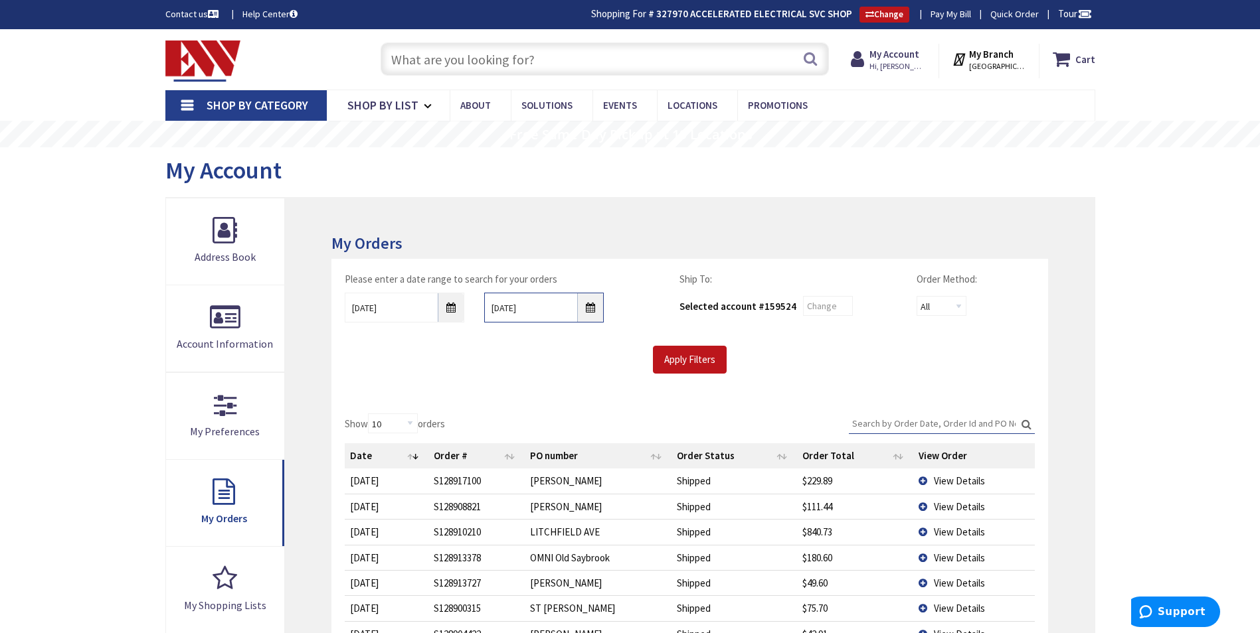
click at [598, 305] on input "10/3/2025" at bounding box center [544, 308] width 120 height 30
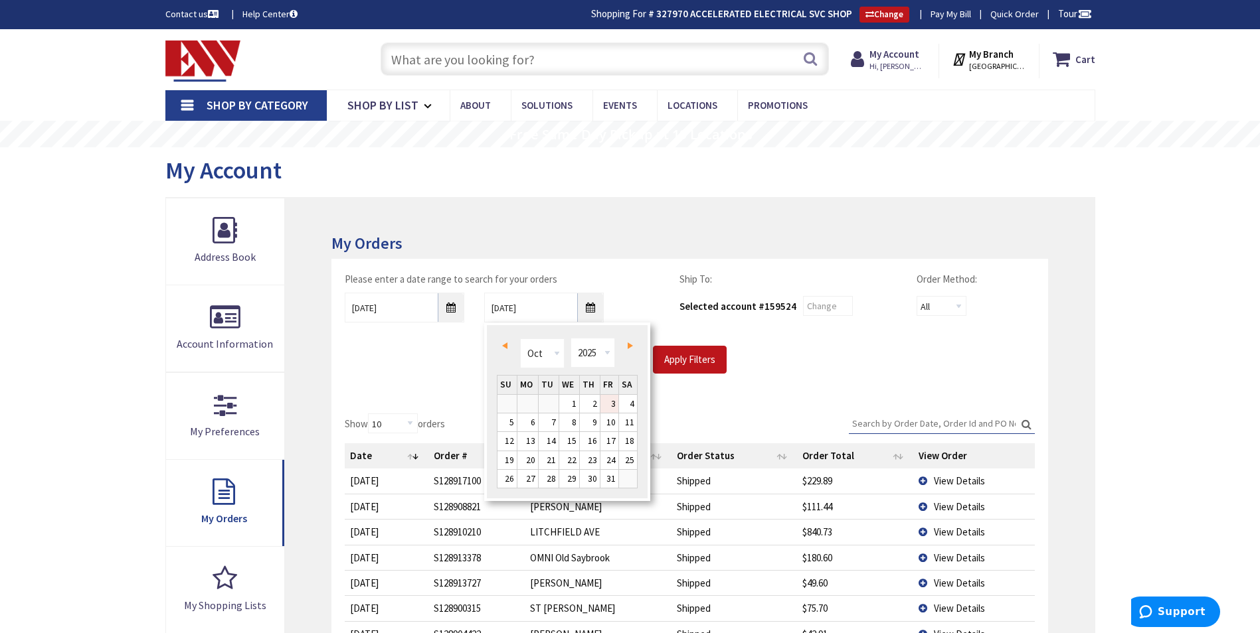
click at [499, 351] on link "Prev" at bounding box center [507, 346] width 18 height 18
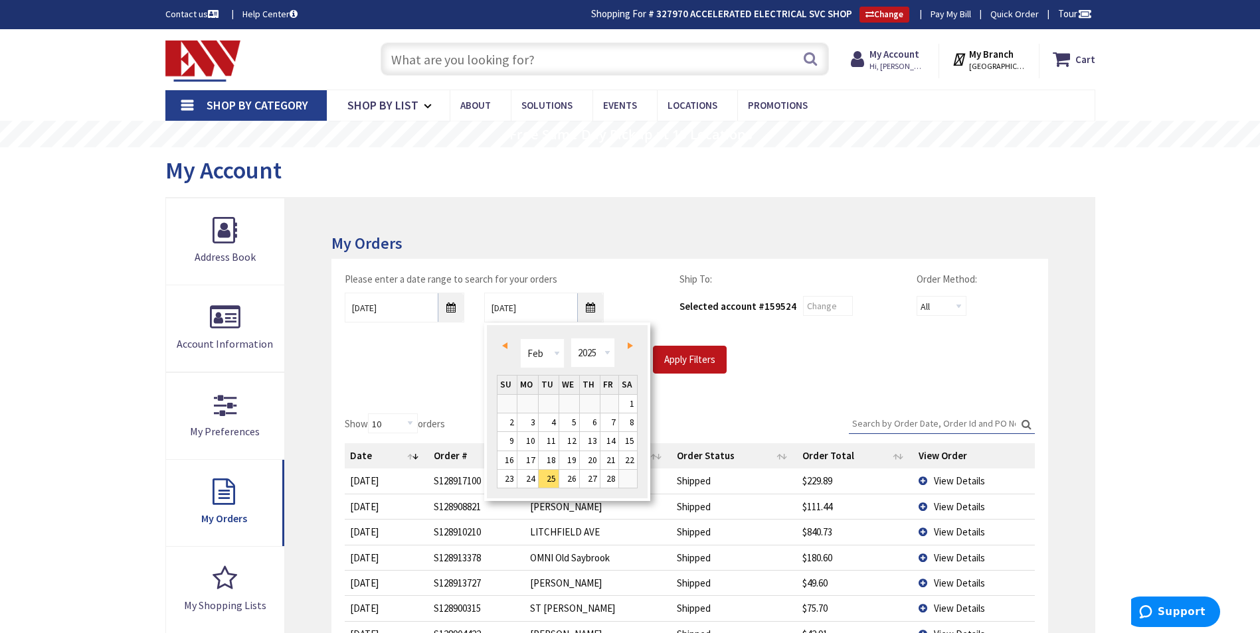
click at [499, 351] on link "Prev" at bounding box center [507, 346] width 18 height 18
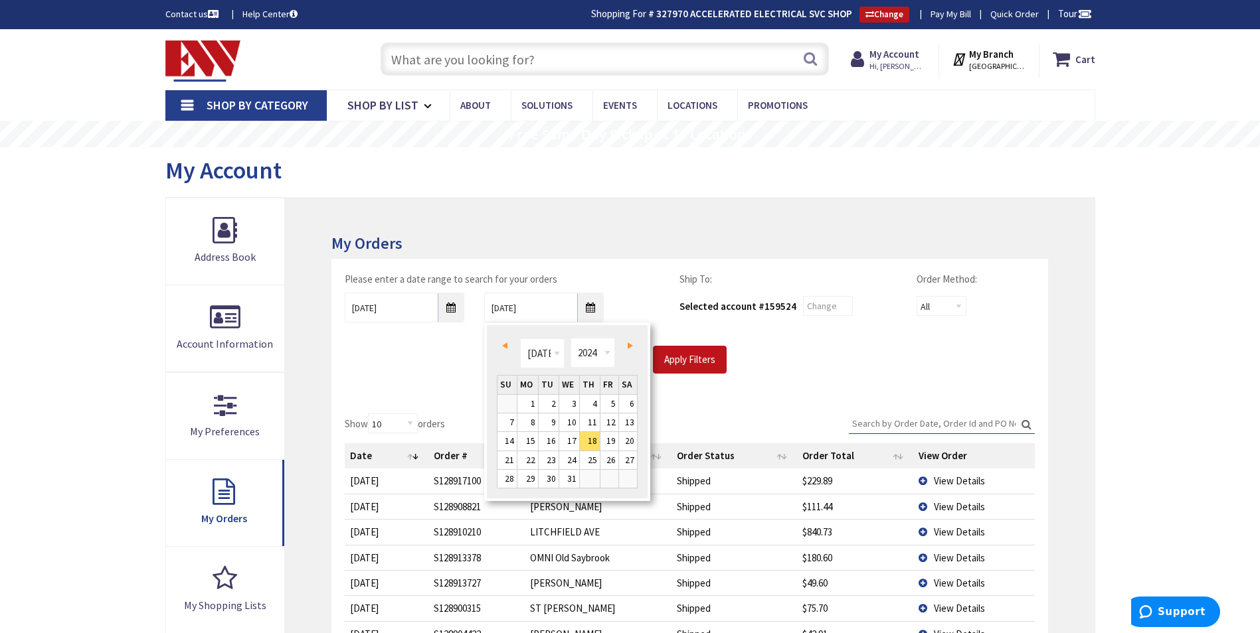
click at [499, 351] on link "Prev" at bounding box center [507, 346] width 18 height 18
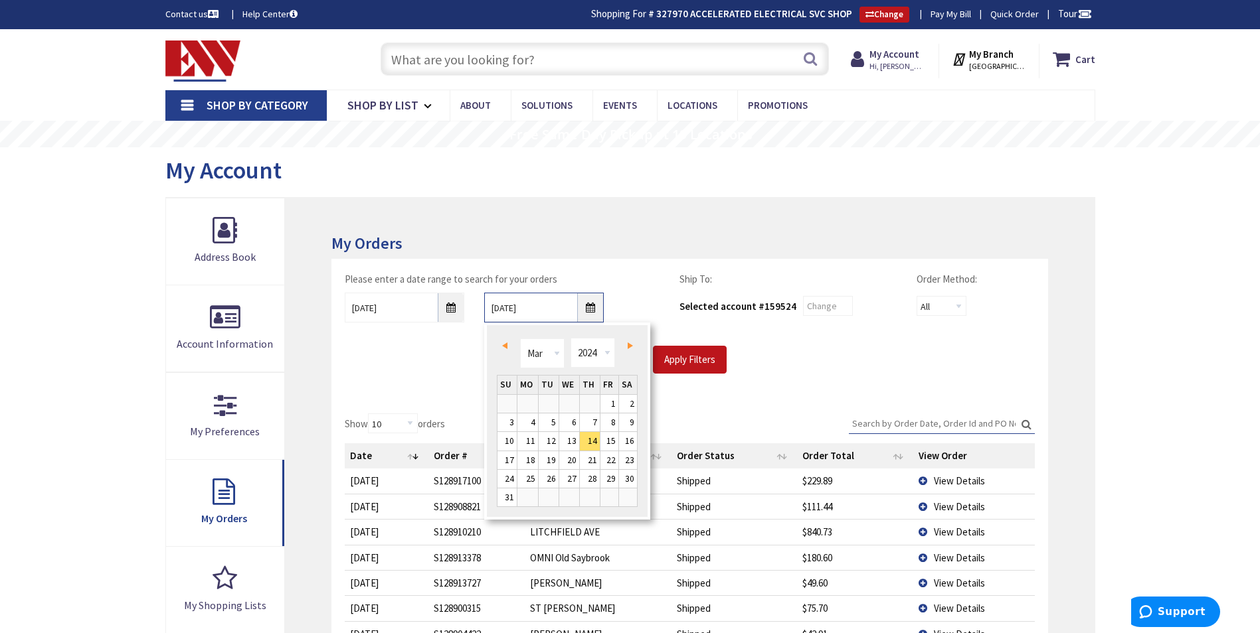
type input "01/12/2024"
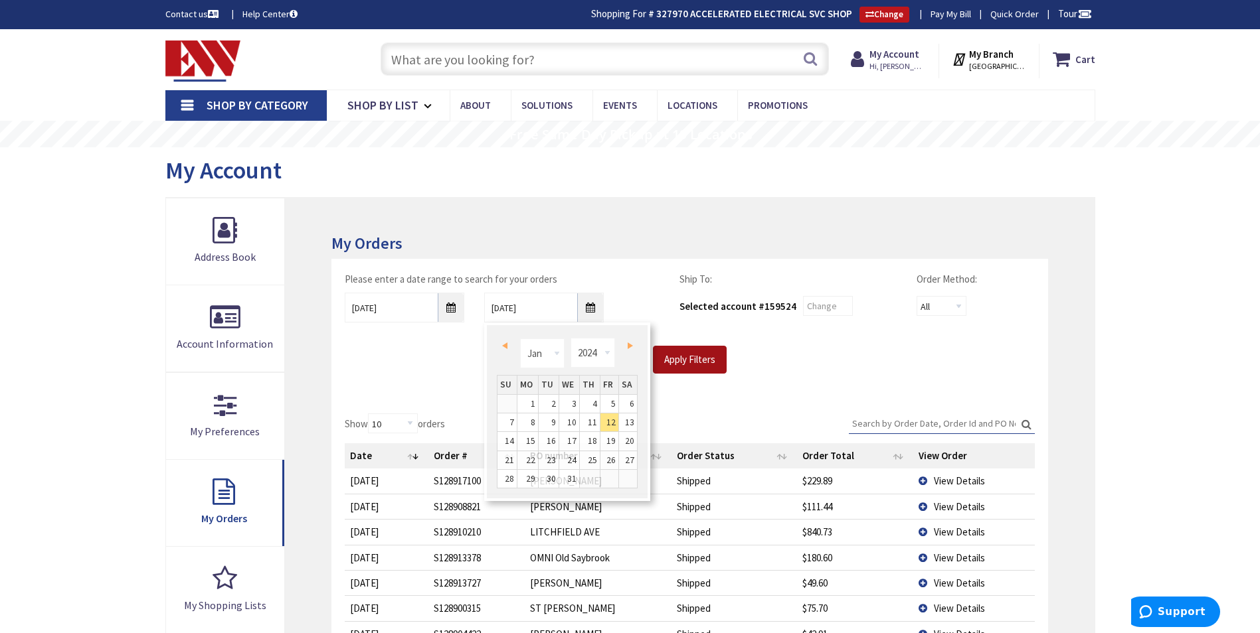
click at [706, 353] on input "Apply Filters" at bounding box center [690, 360] width 74 height 28
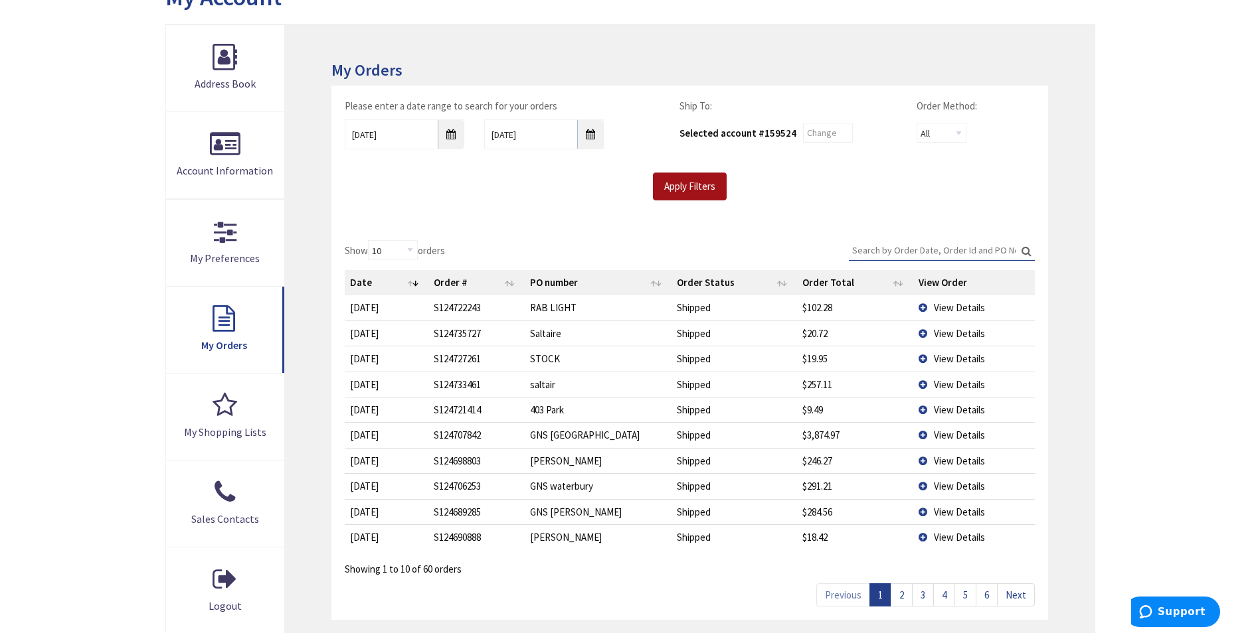
scroll to position [332, 0]
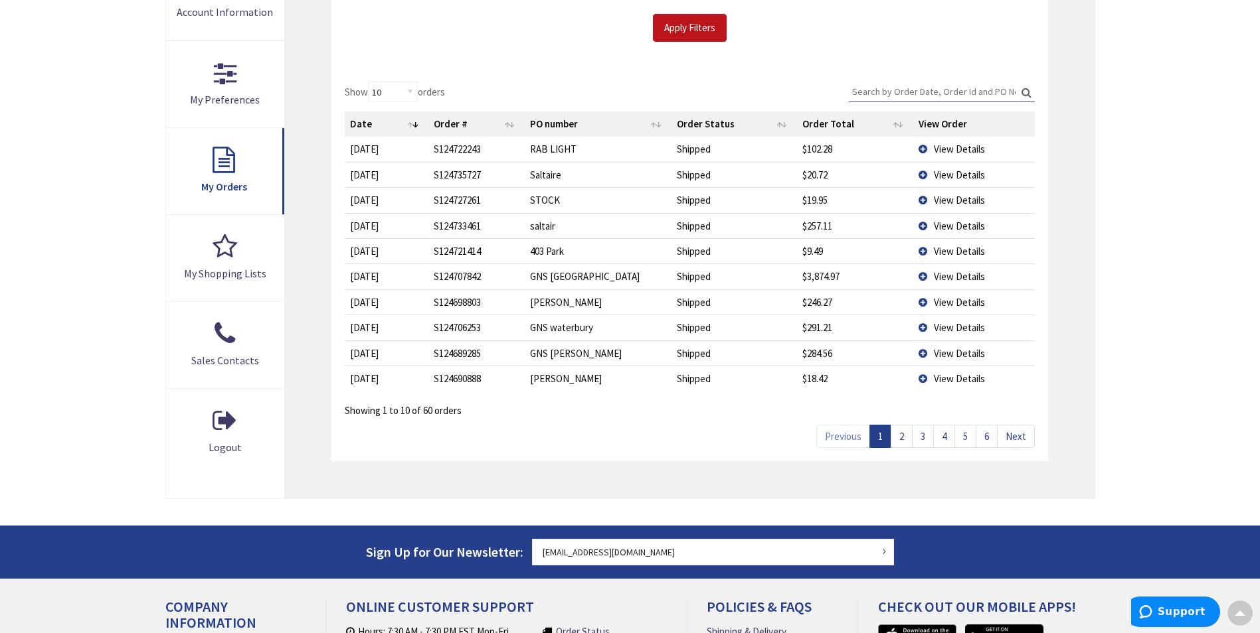
click at [989, 432] on link "6" at bounding box center [986, 436] width 22 height 23
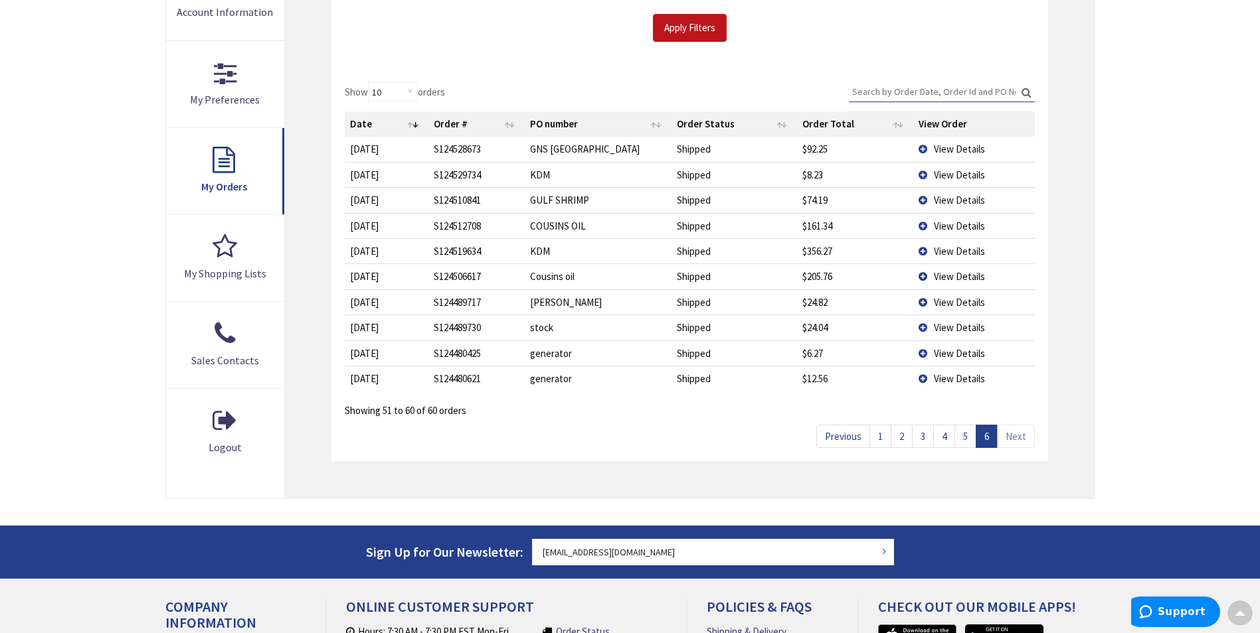
click at [967, 440] on link "5" at bounding box center [965, 436] width 22 height 23
click at [949, 440] on link "4" at bounding box center [944, 436] width 22 height 23
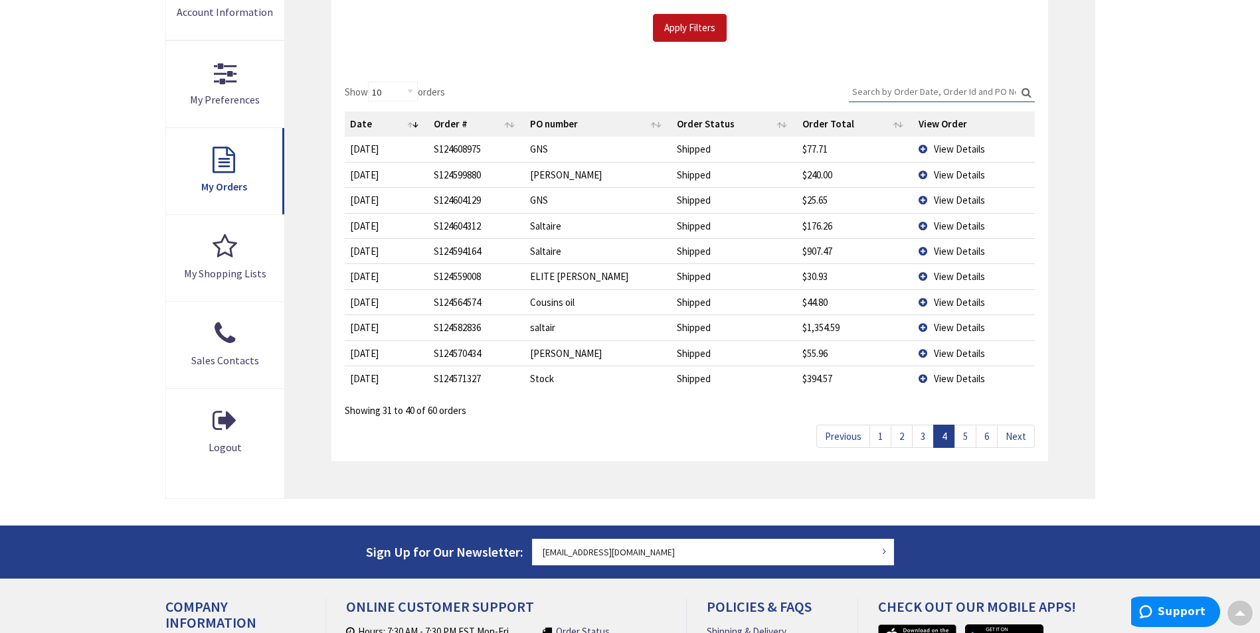
click at [961, 331] on span "View Details" at bounding box center [959, 327] width 51 height 13
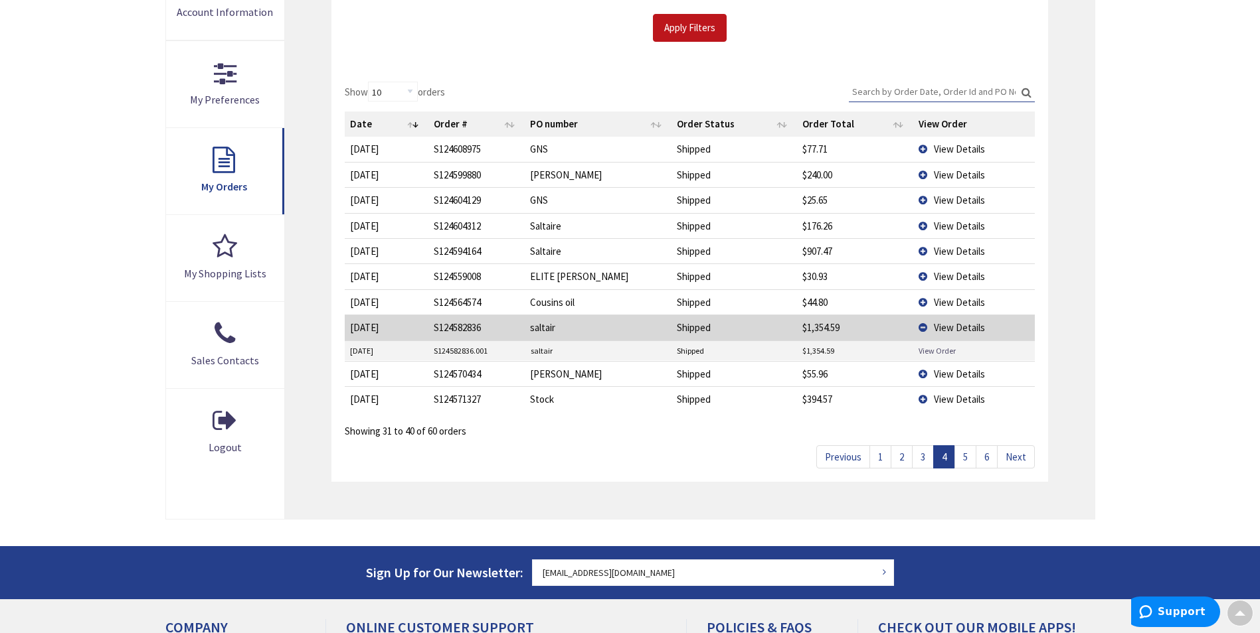
click at [946, 353] on link "View Order" at bounding box center [936, 350] width 37 height 11
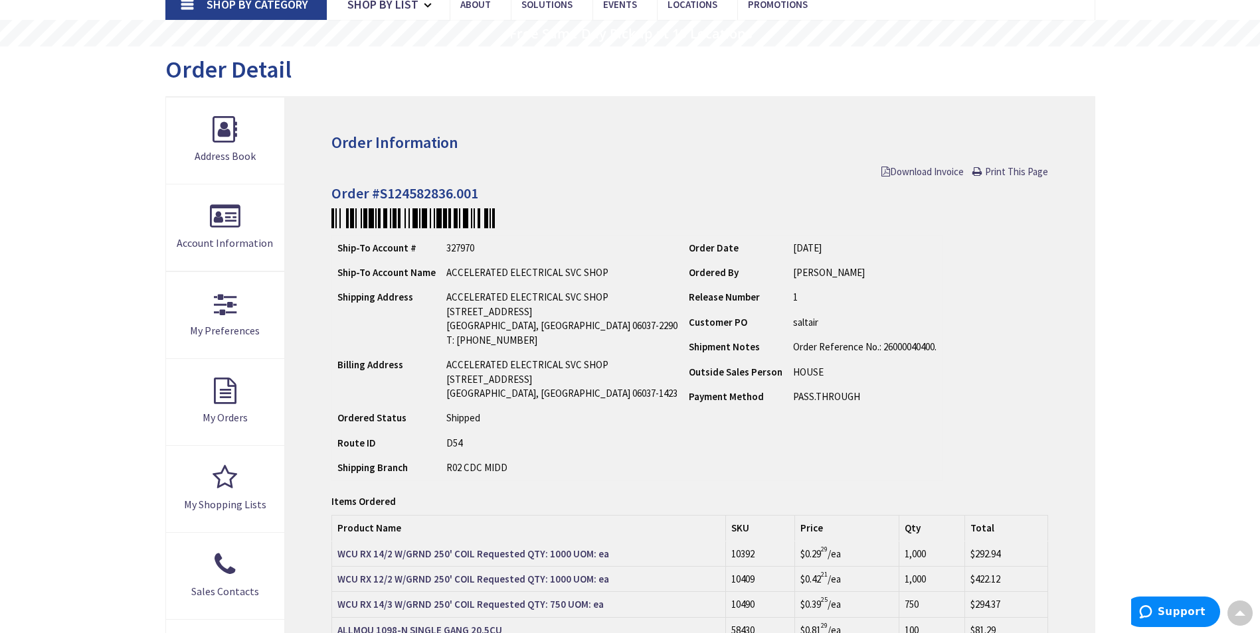
scroll to position [2, 0]
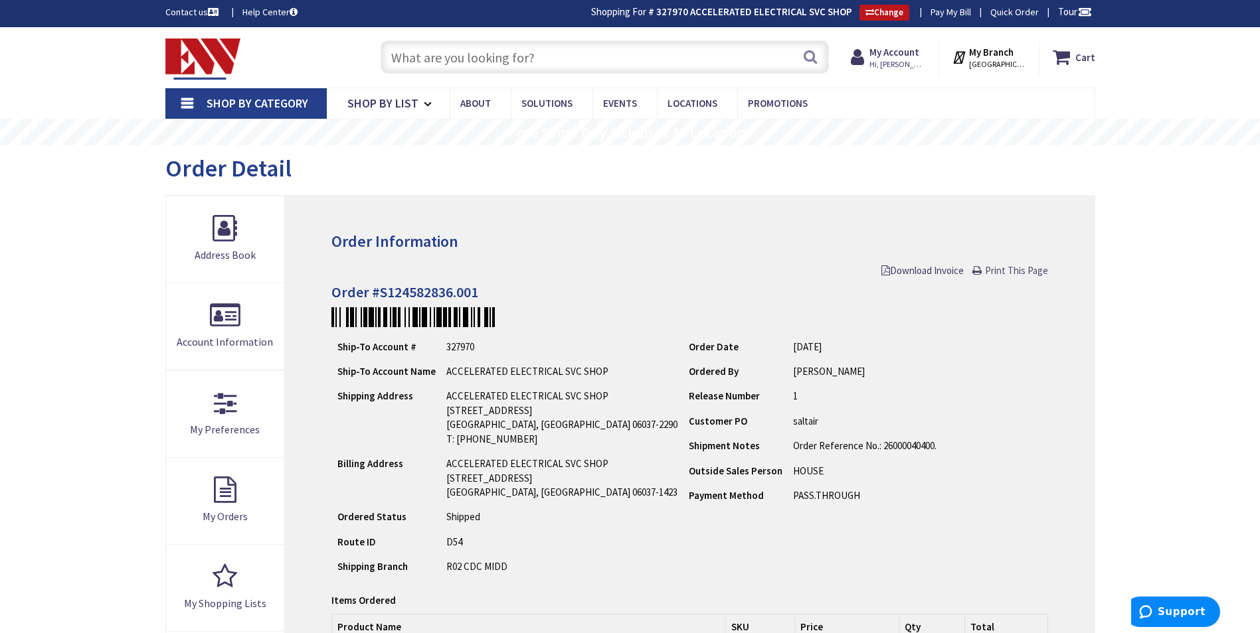
drag, startPoint x: 995, startPoint y: 270, endPoint x: 109, endPoint y: 555, distance: 931.0
click at [995, 270] on span "Print This Page" at bounding box center [1016, 270] width 63 height 13
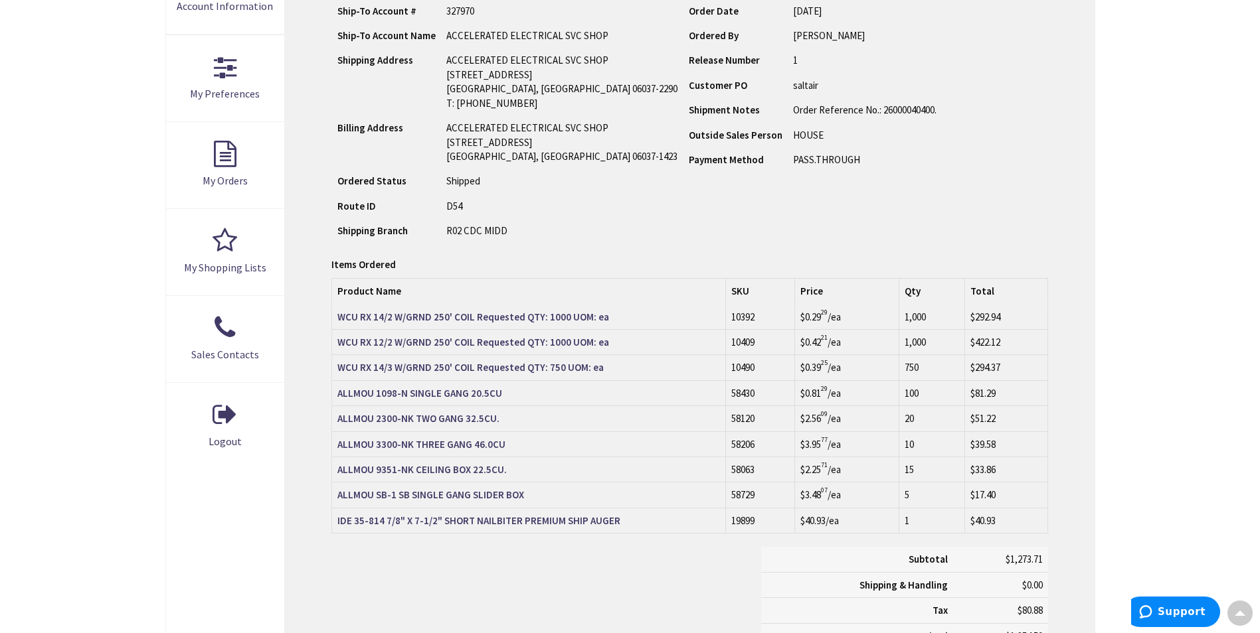
scroll to position [400, 0]
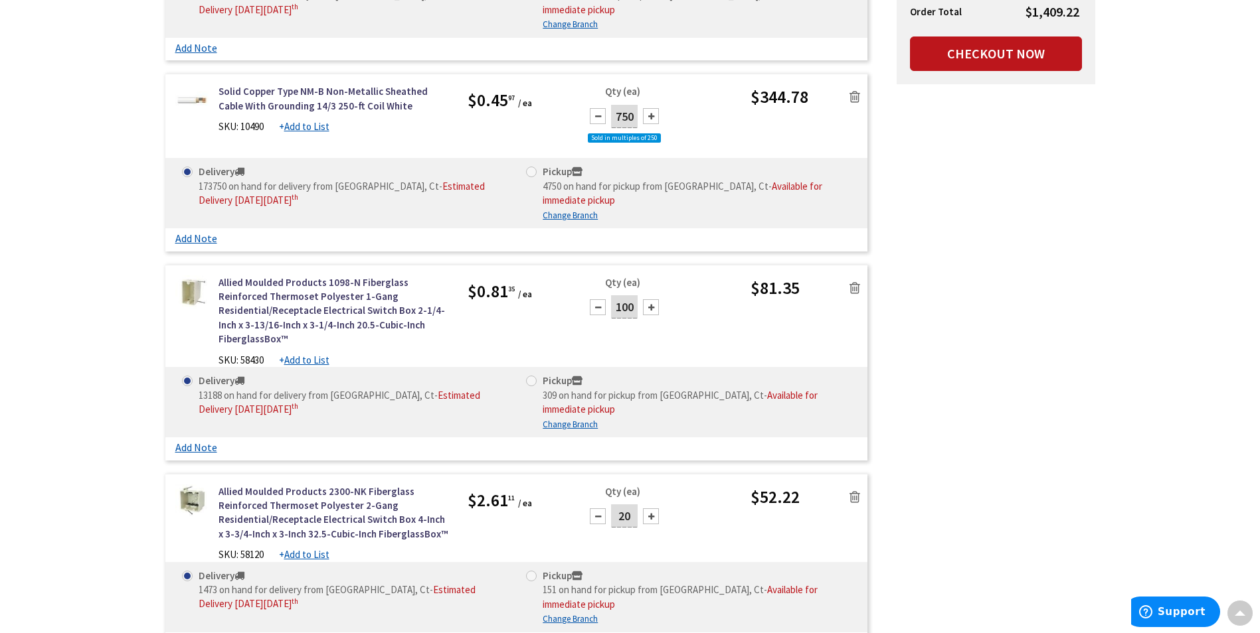
scroll to position [332, 0]
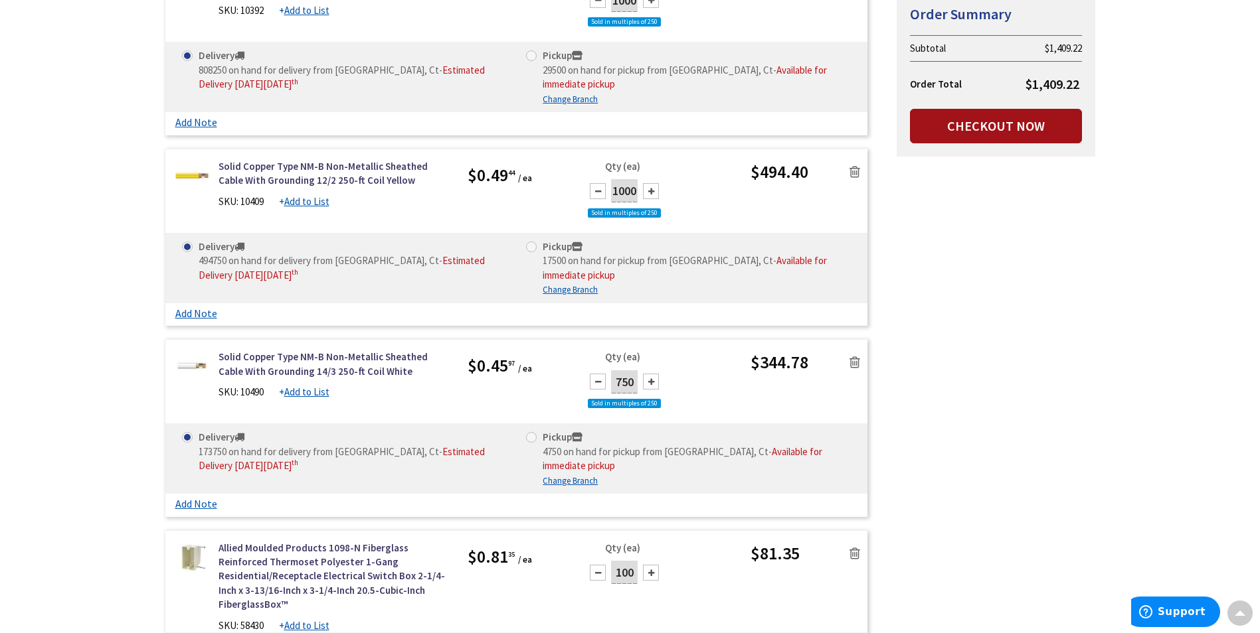
click at [970, 131] on link "Checkout Now" at bounding box center [996, 126] width 172 height 35
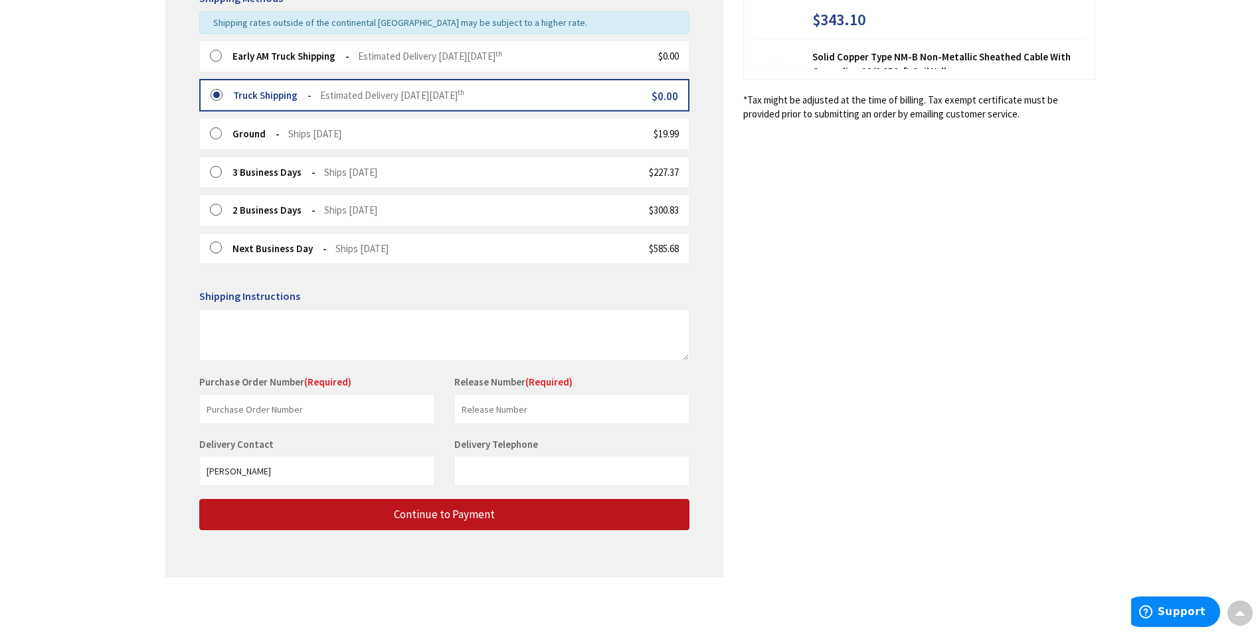
scroll to position [348, 0]
click at [319, 403] on input "text" at bounding box center [316, 409] width 235 height 30
type input "Bassett Madison"
click at [499, 413] on input "text" at bounding box center [571, 409] width 235 height 30
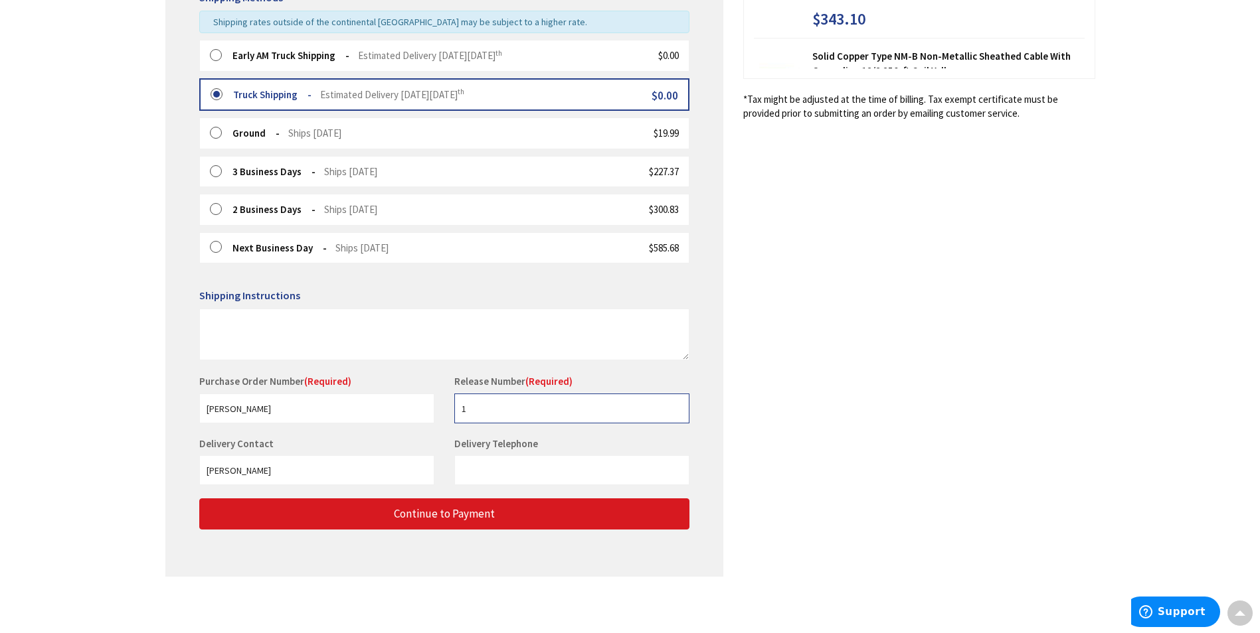
type input "1"
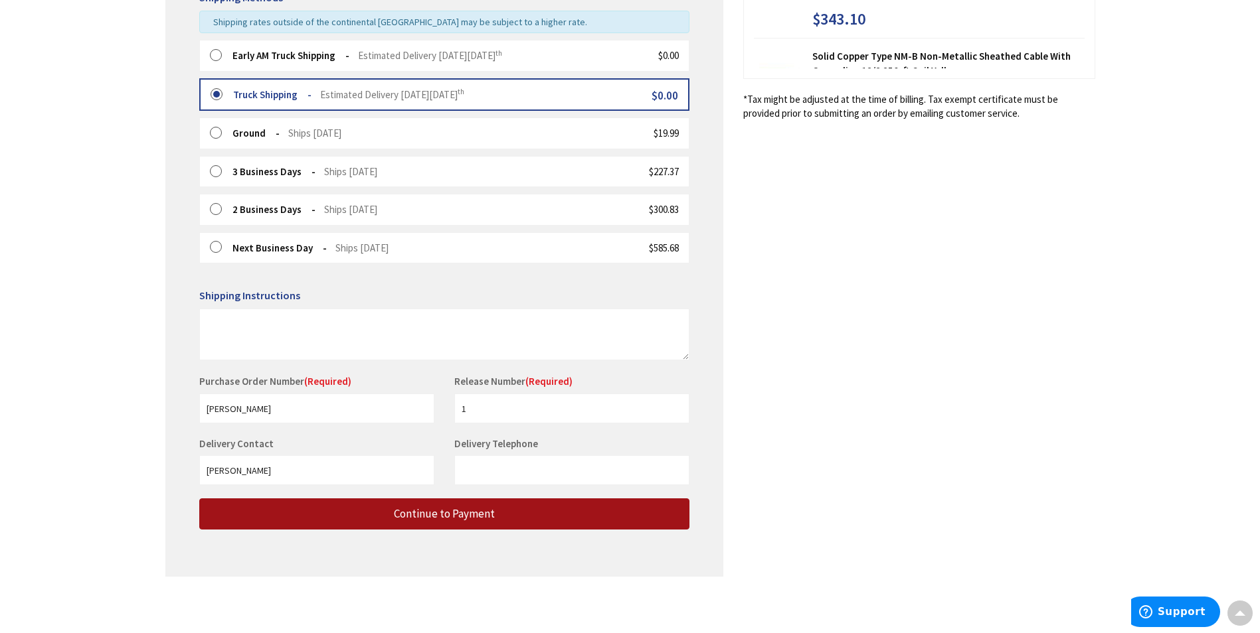
click at [383, 511] on button "Continue to Payment" at bounding box center [444, 514] width 490 height 31
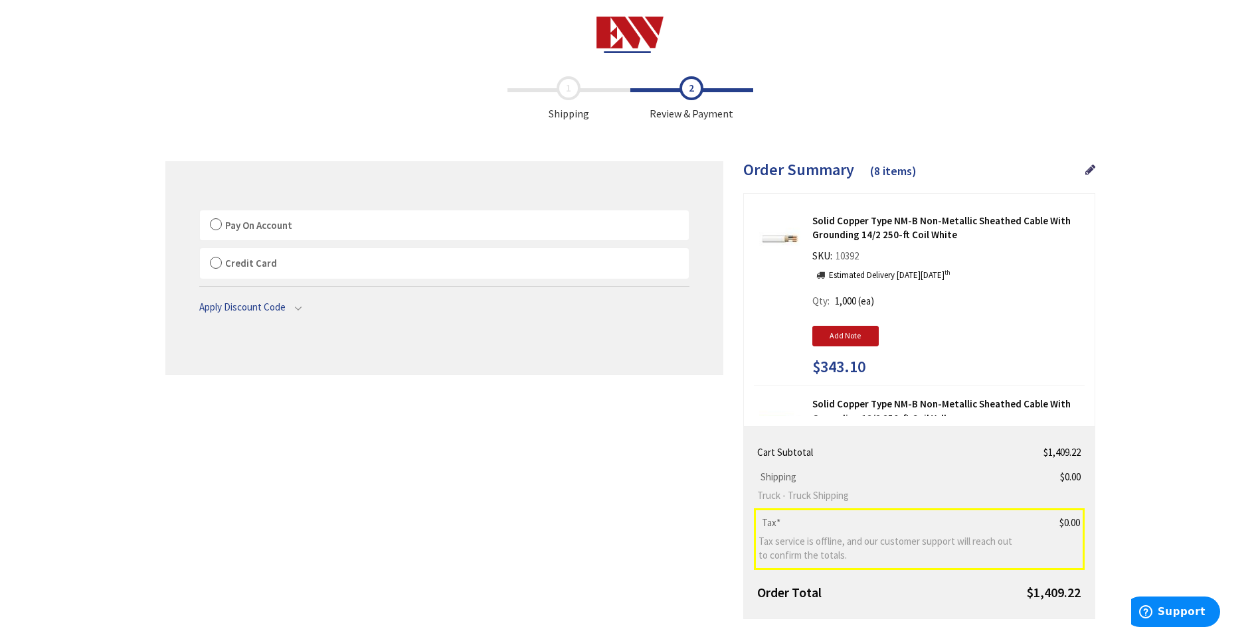
click at [537, 207] on fieldset "Payment Information Pay On Account By proceeding with checkout, you agree to ou…" at bounding box center [444, 261] width 490 height 132
click at [541, 211] on label "Pay On Account" at bounding box center [444, 225] width 489 height 31
click at [200, 213] on input "Pay On Account" at bounding box center [200, 213] width 0 height 0
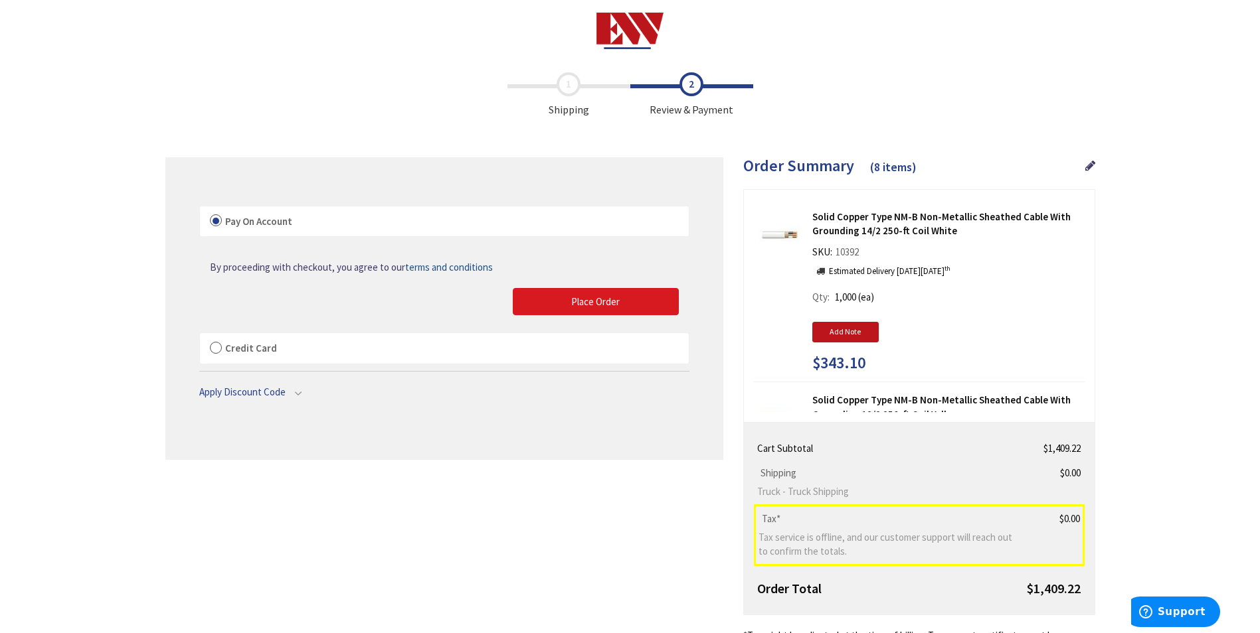
scroll to position [199, 0]
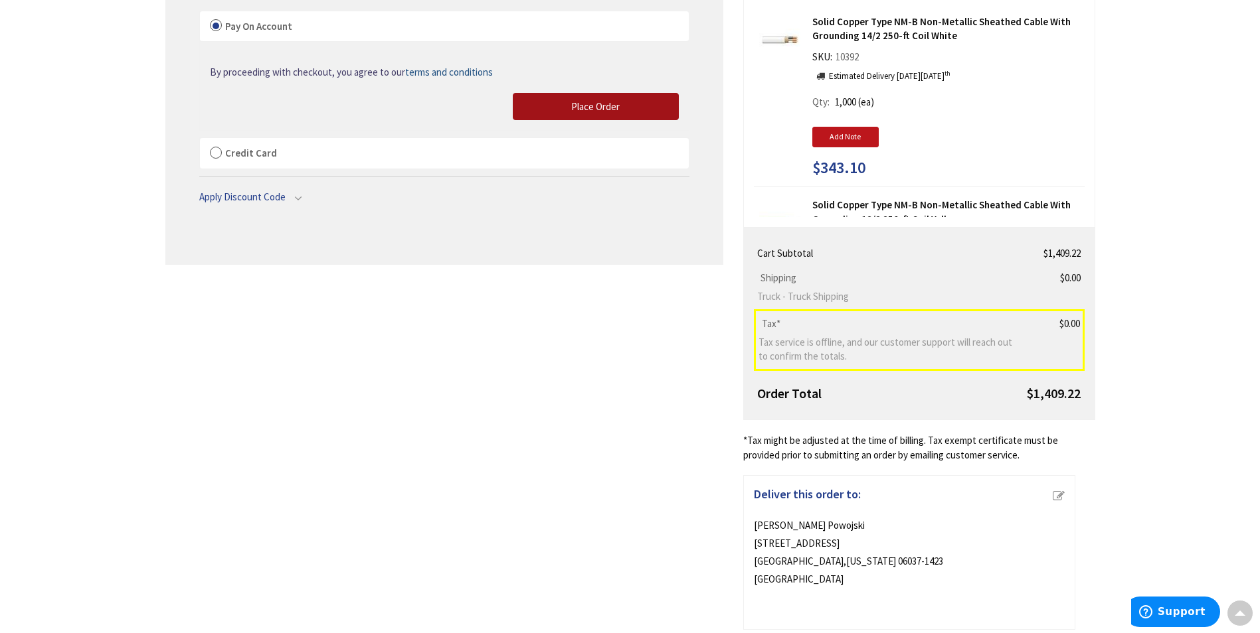
click at [583, 103] on span "Place Order" at bounding box center [595, 106] width 48 height 13
